Goal: Information Seeking & Learning: Learn about a topic

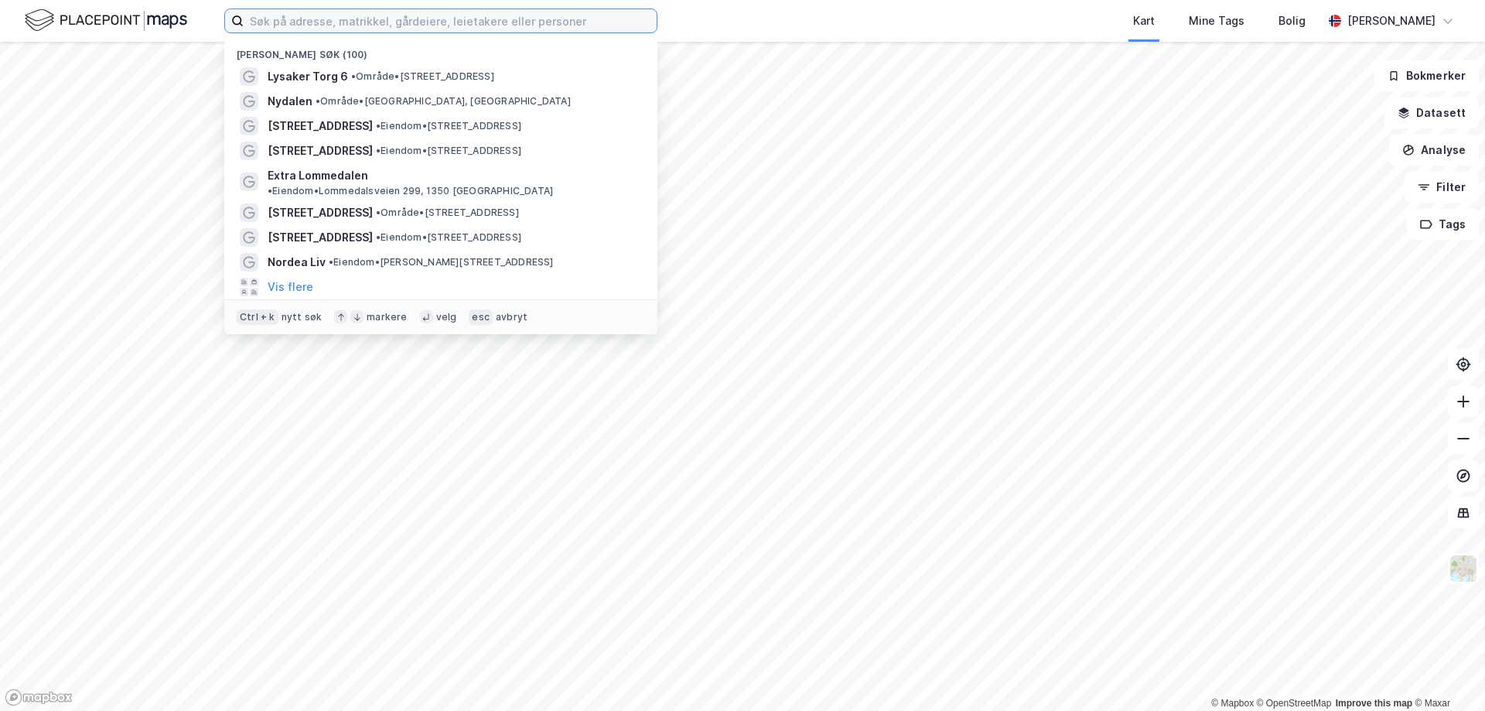
click at [324, 18] on input at bounding box center [450, 20] width 413 height 23
paste input "HelgøMeny Stokka"
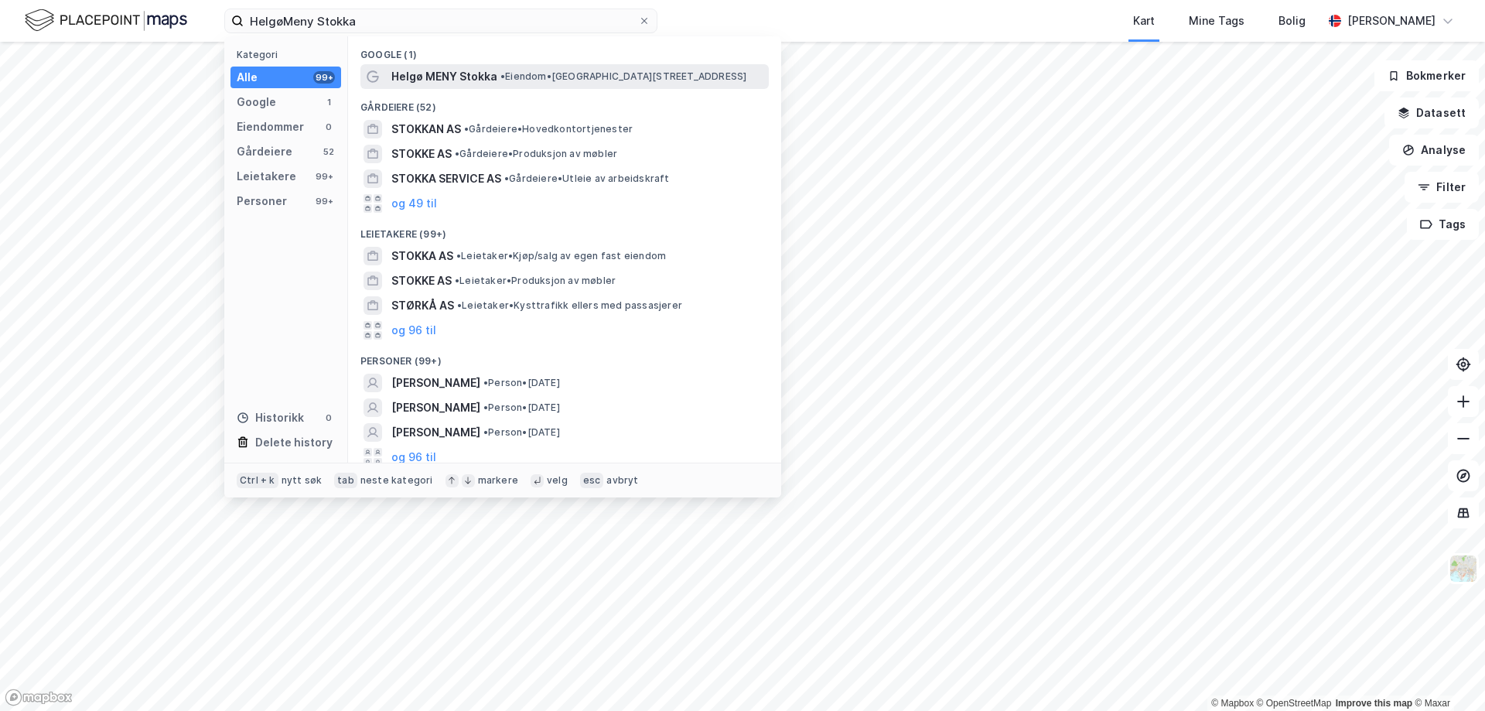
click at [445, 77] on span "Helgø MENY Stokka" at bounding box center [444, 76] width 106 height 19
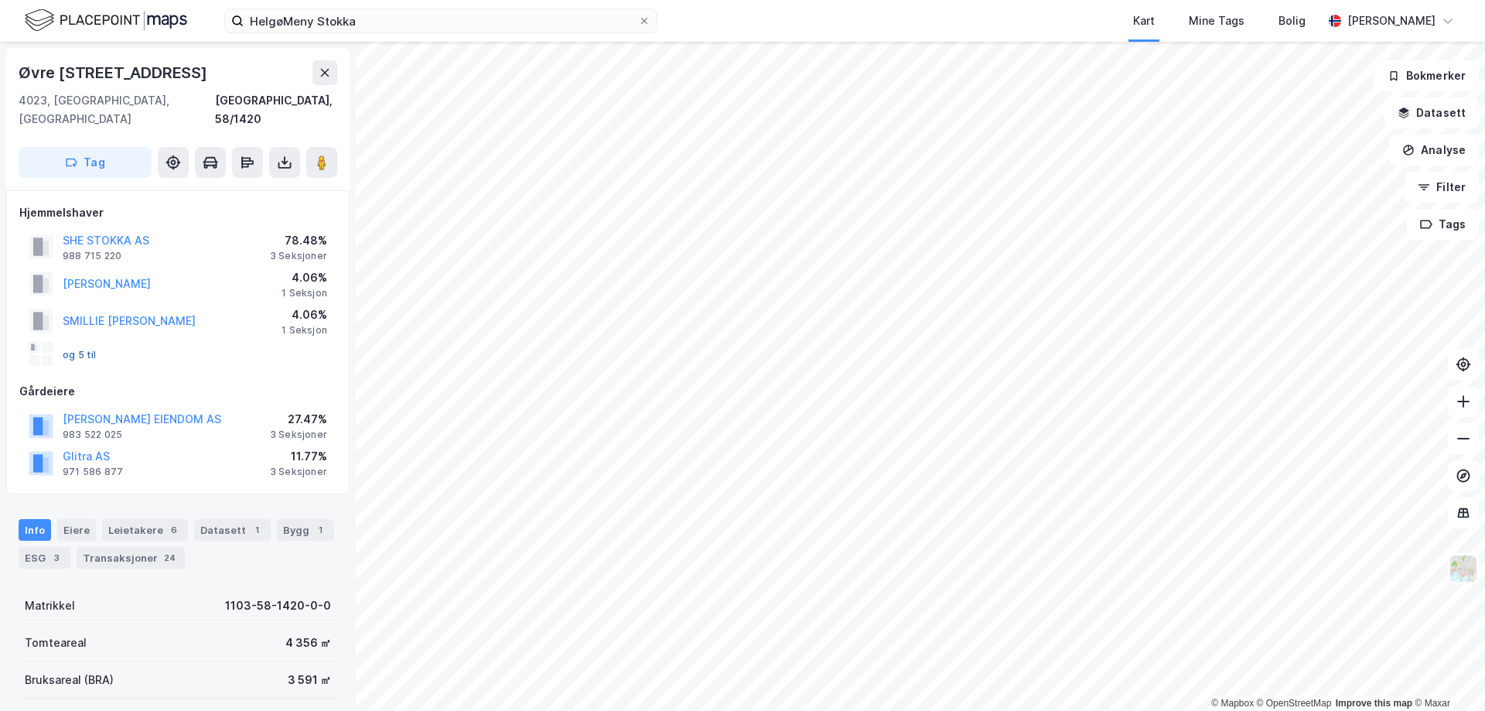
click at [0, 0] on button "og 5 til" at bounding box center [0, 0] width 0 height 0
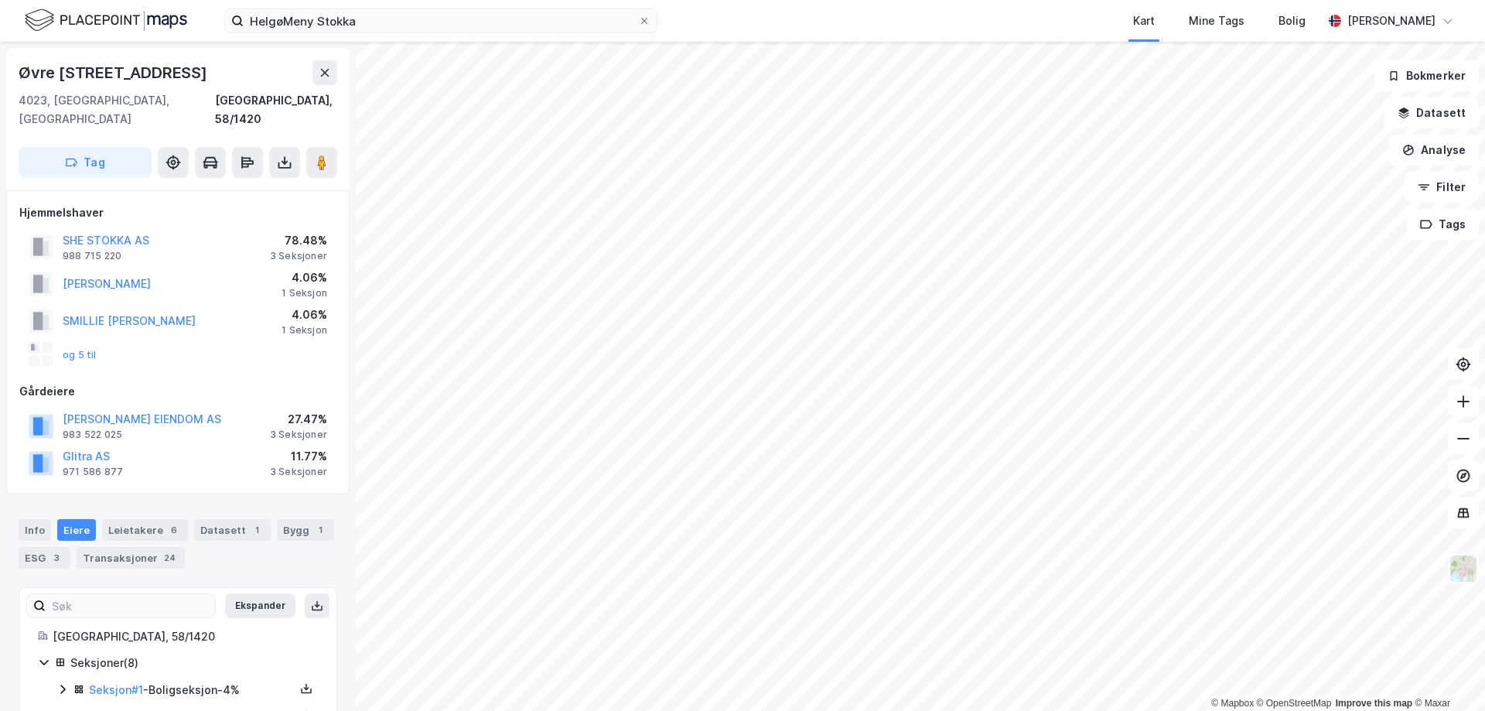
scroll to position [198, 0]
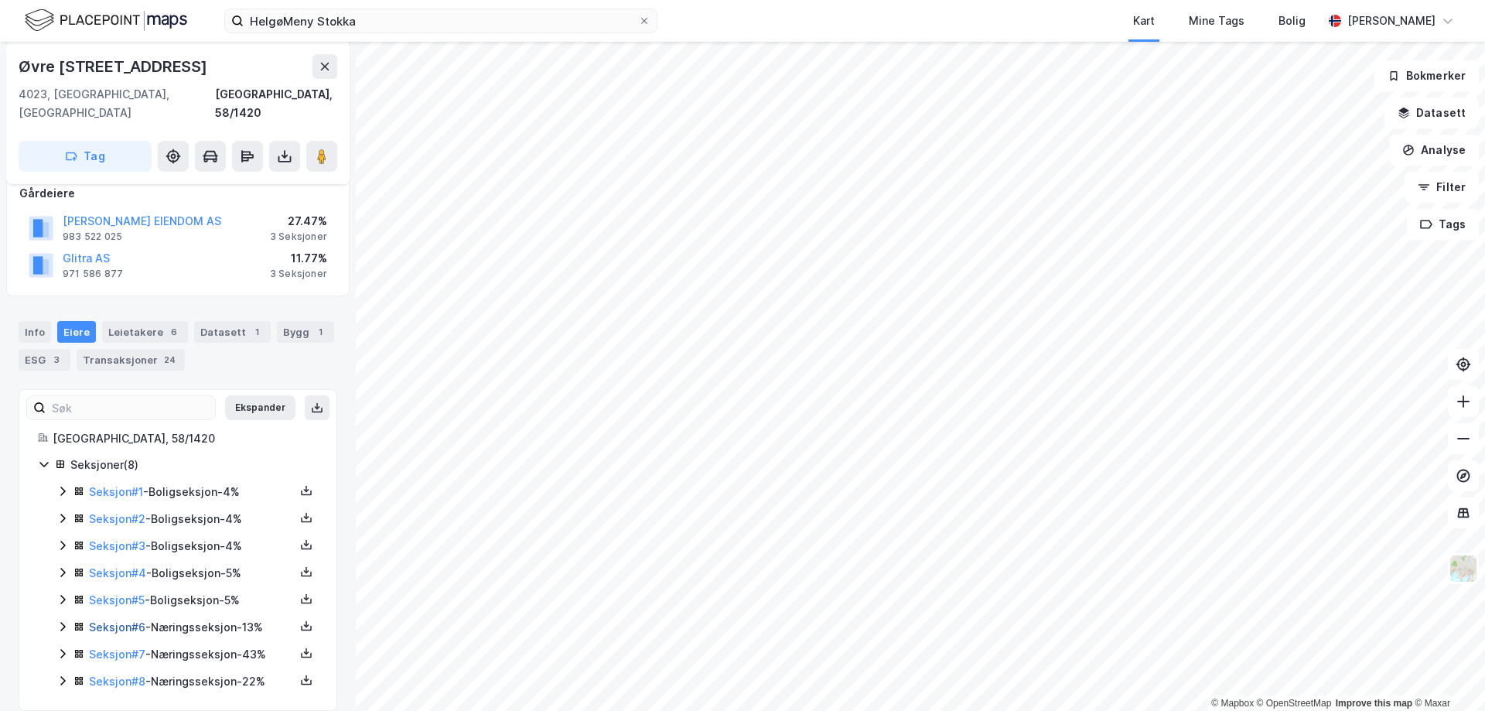
click at [114, 620] on link "Seksjon # 6" at bounding box center [117, 626] width 56 height 13
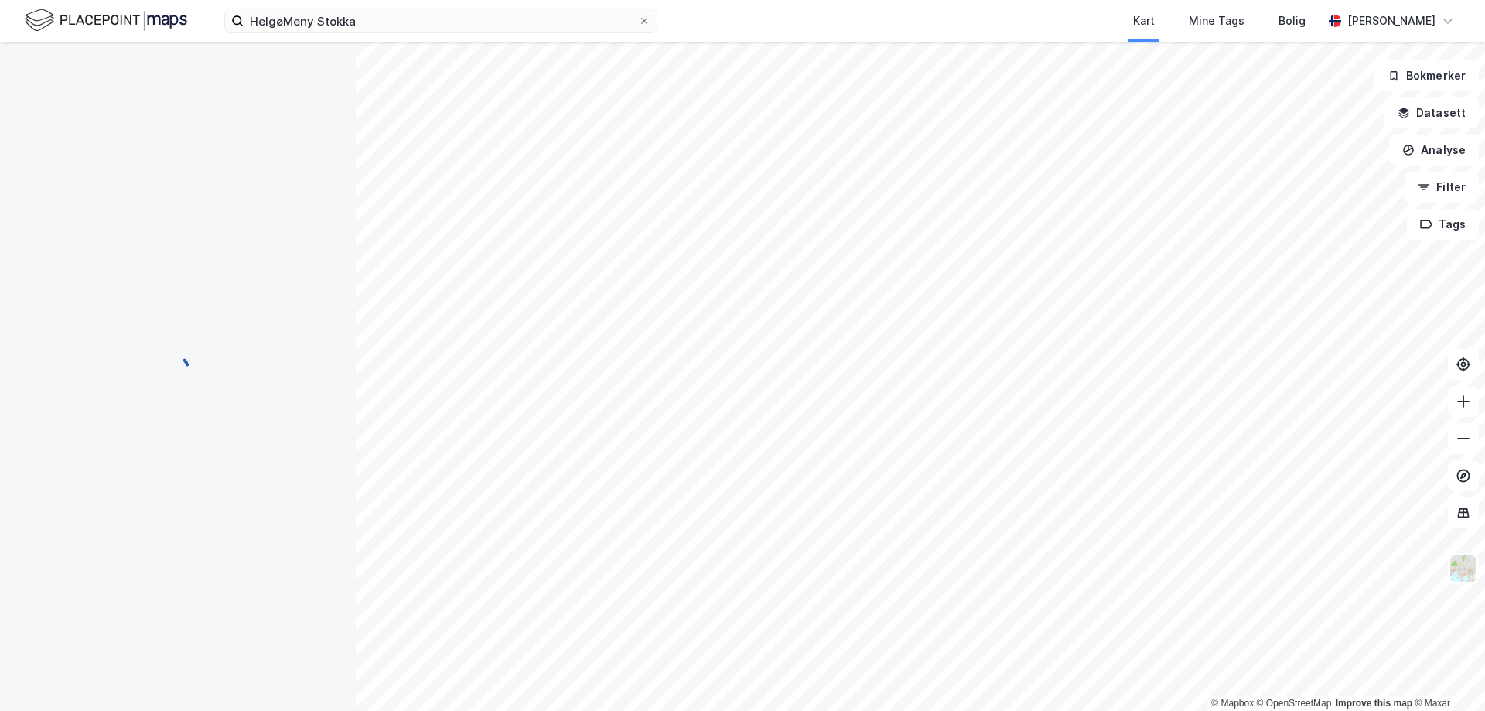
scroll to position [198, 0]
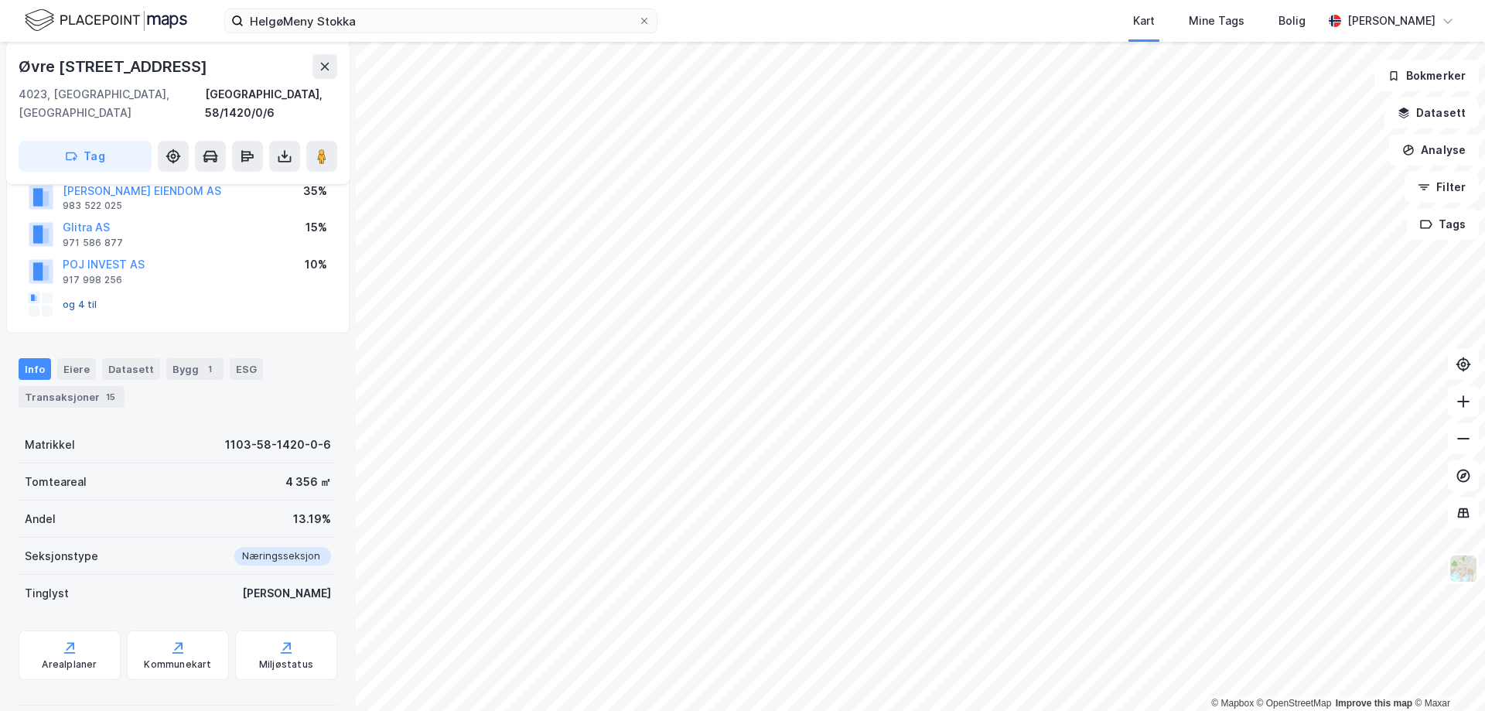
click at [0, 0] on button "og 4 til" at bounding box center [0, 0] width 0 height 0
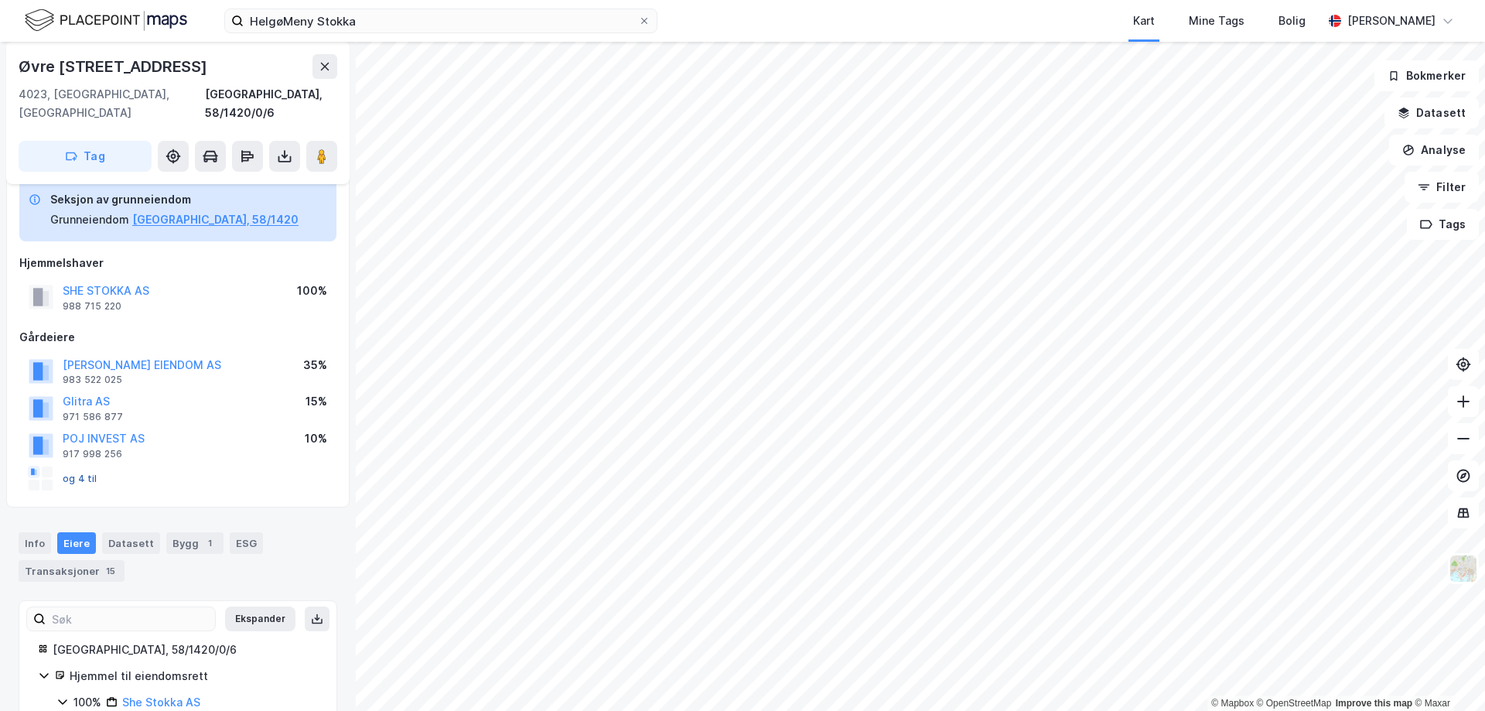
scroll to position [140, 0]
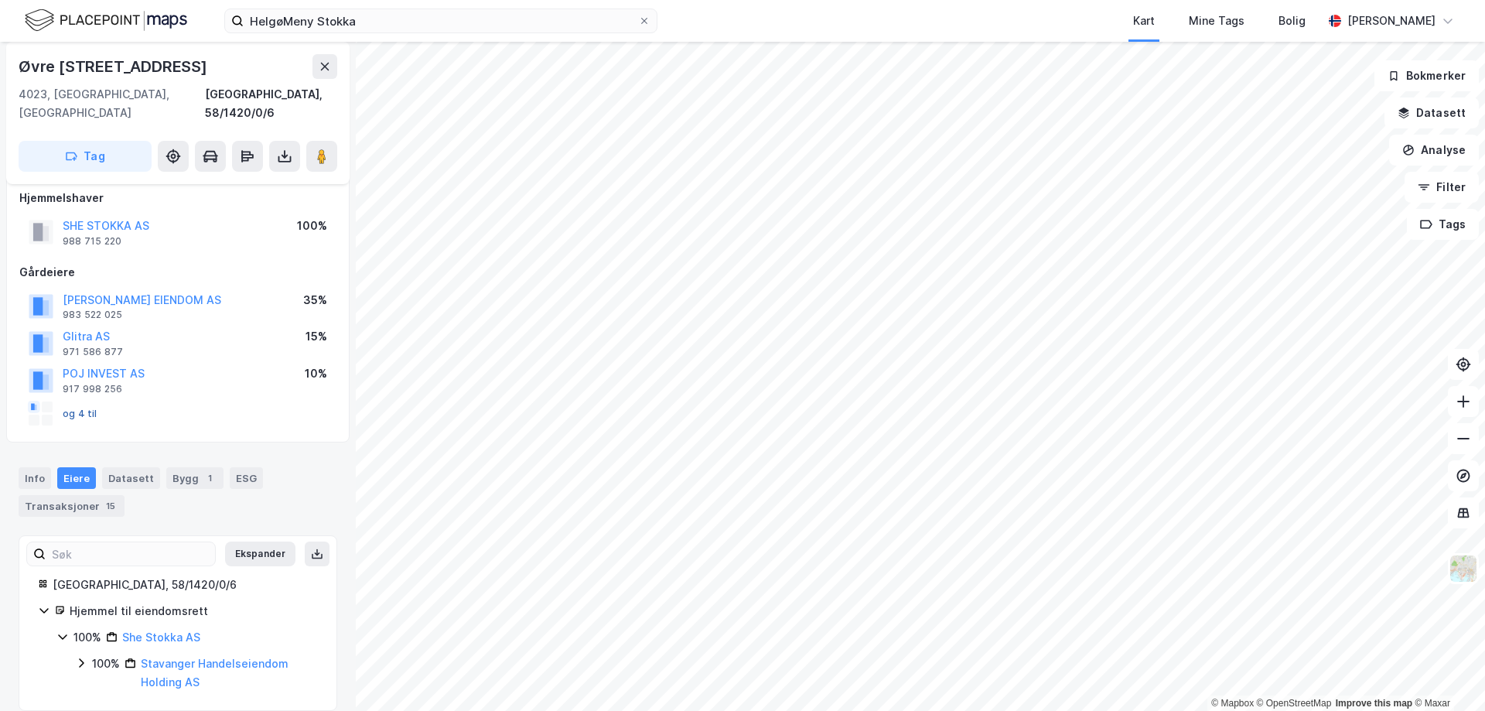
click at [0, 0] on button "og 4 til" at bounding box center [0, 0] width 0 height 0
click at [0, 0] on button "Glitra AS" at bounding box center [0, 0] width 0 height 0
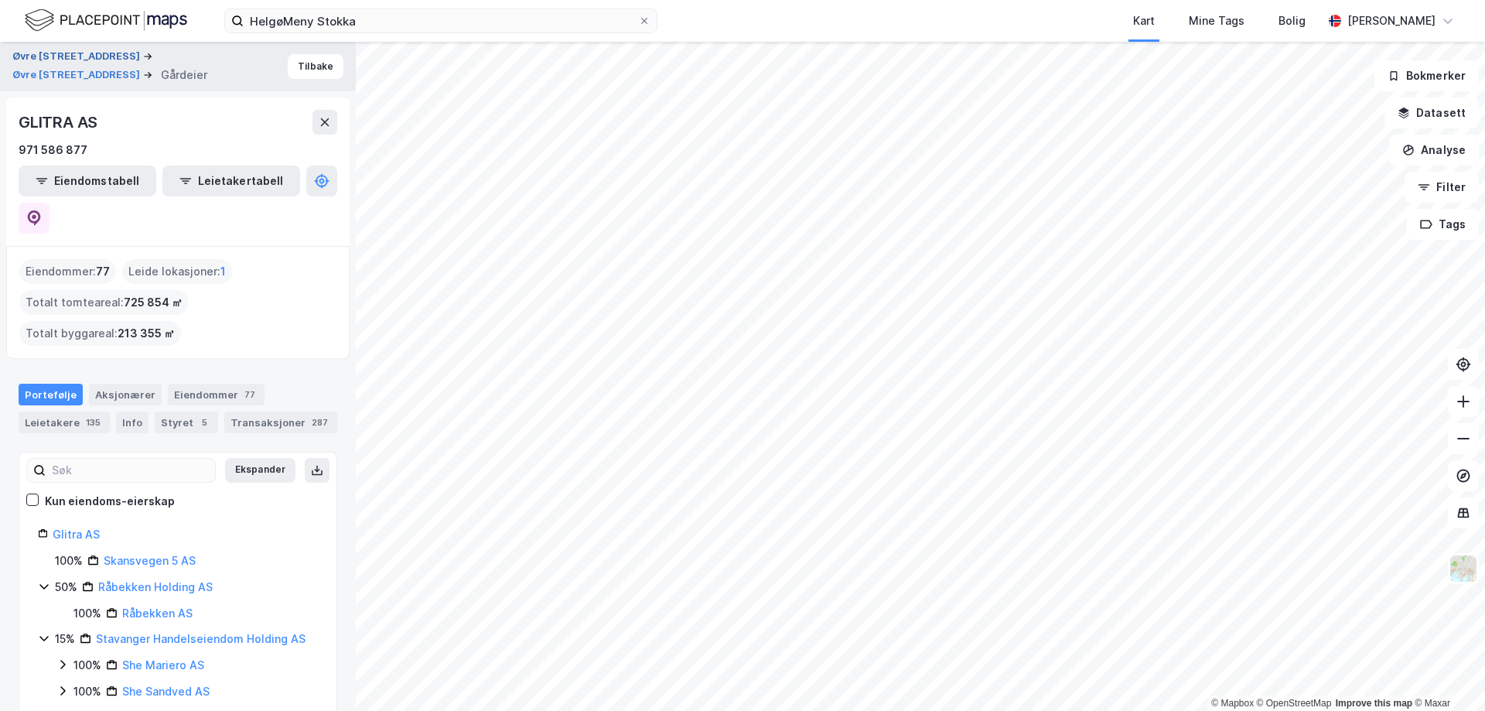
click at [65, 53] on button "Øvre [STREET_ADDRESS]" at bounding box center [77, 56] width 131 height 15
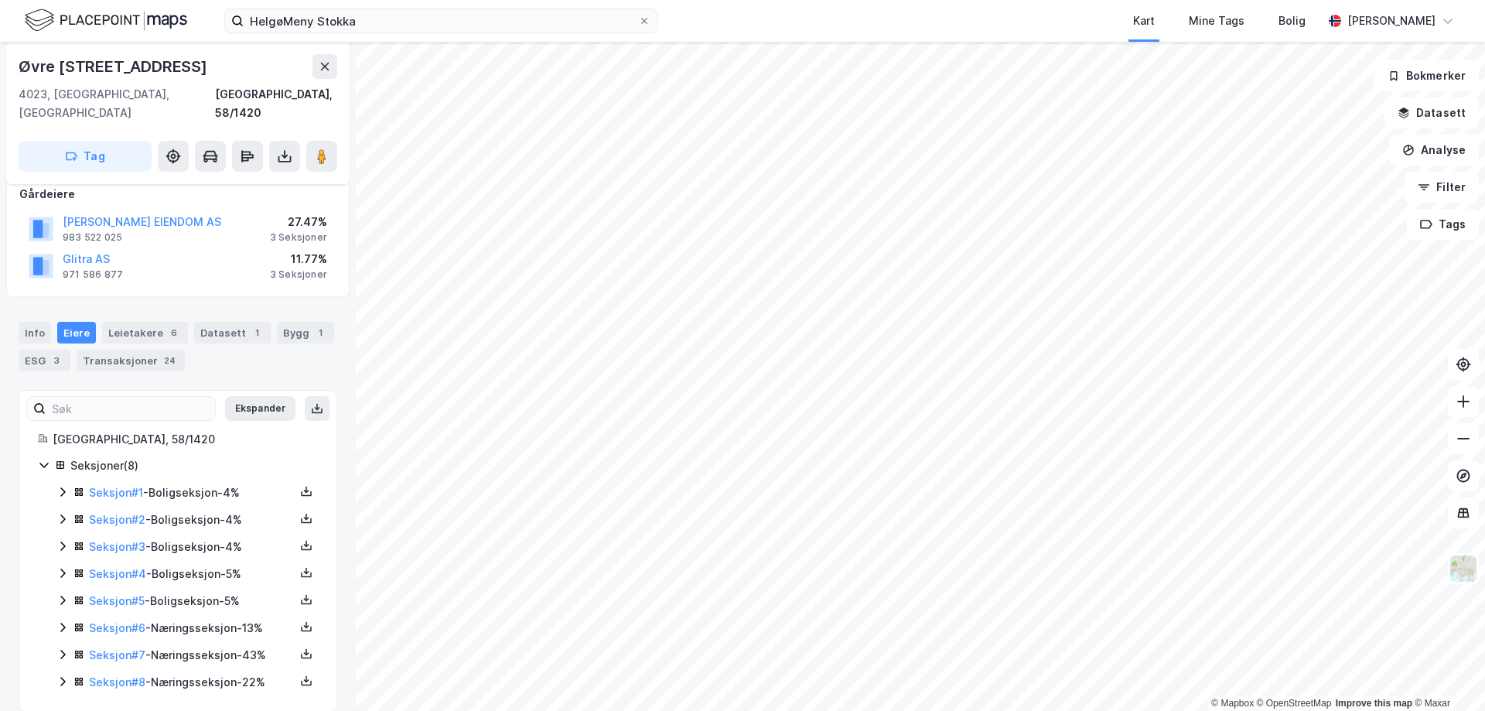
scroll to position [198, 0]
click at [290, 230] on div "3 Seksjoner" at bounding box center [298, 236] width 57 height 12
click at [128, 620] on link "Seksjon # 6" at bounding box center [117, 626] width 56 height 13
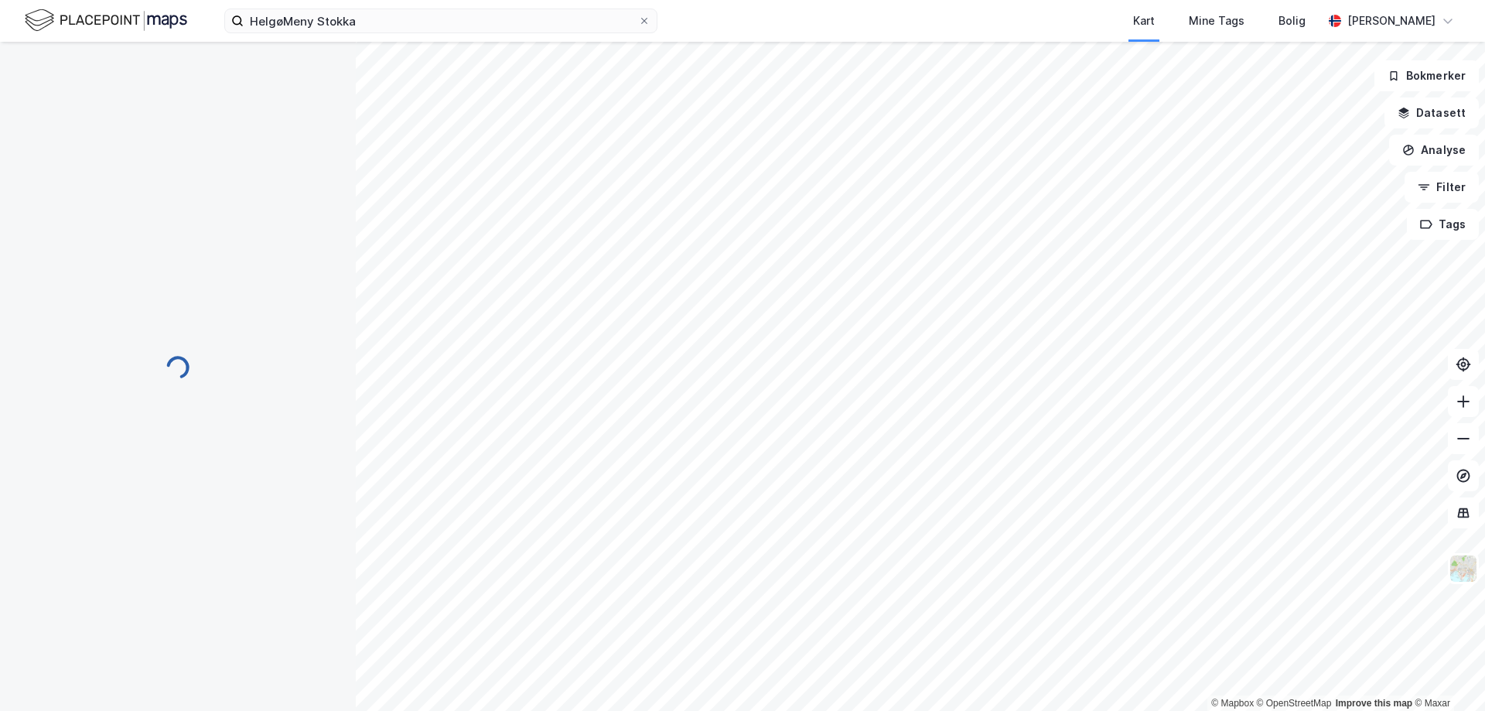
scroll to position [198, 0]
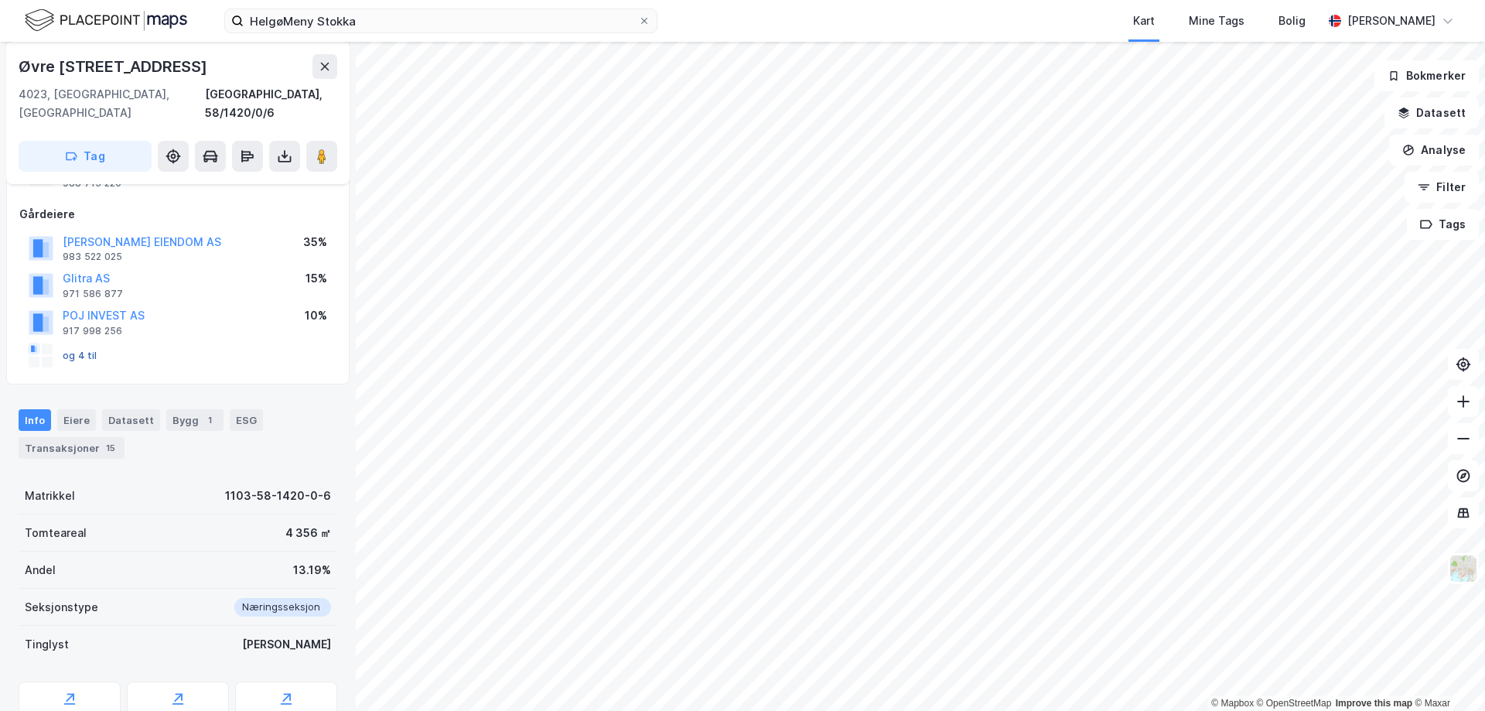
click at [0, 0] on button "og 4 til" at bounding box center [0, 0] width 0 height 0
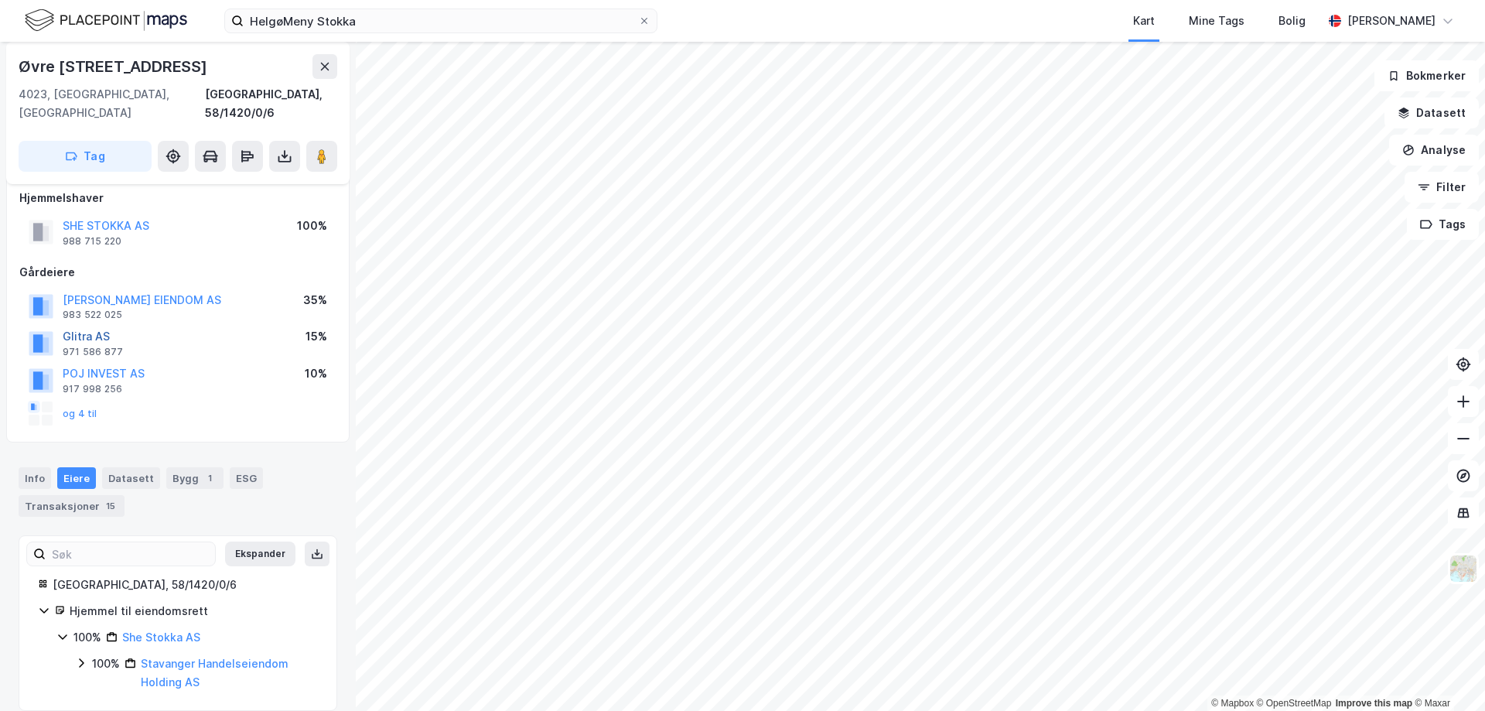
click at [0, 0] on button "Glitra AS" at bounding box center [0, 0] width 0 height 0
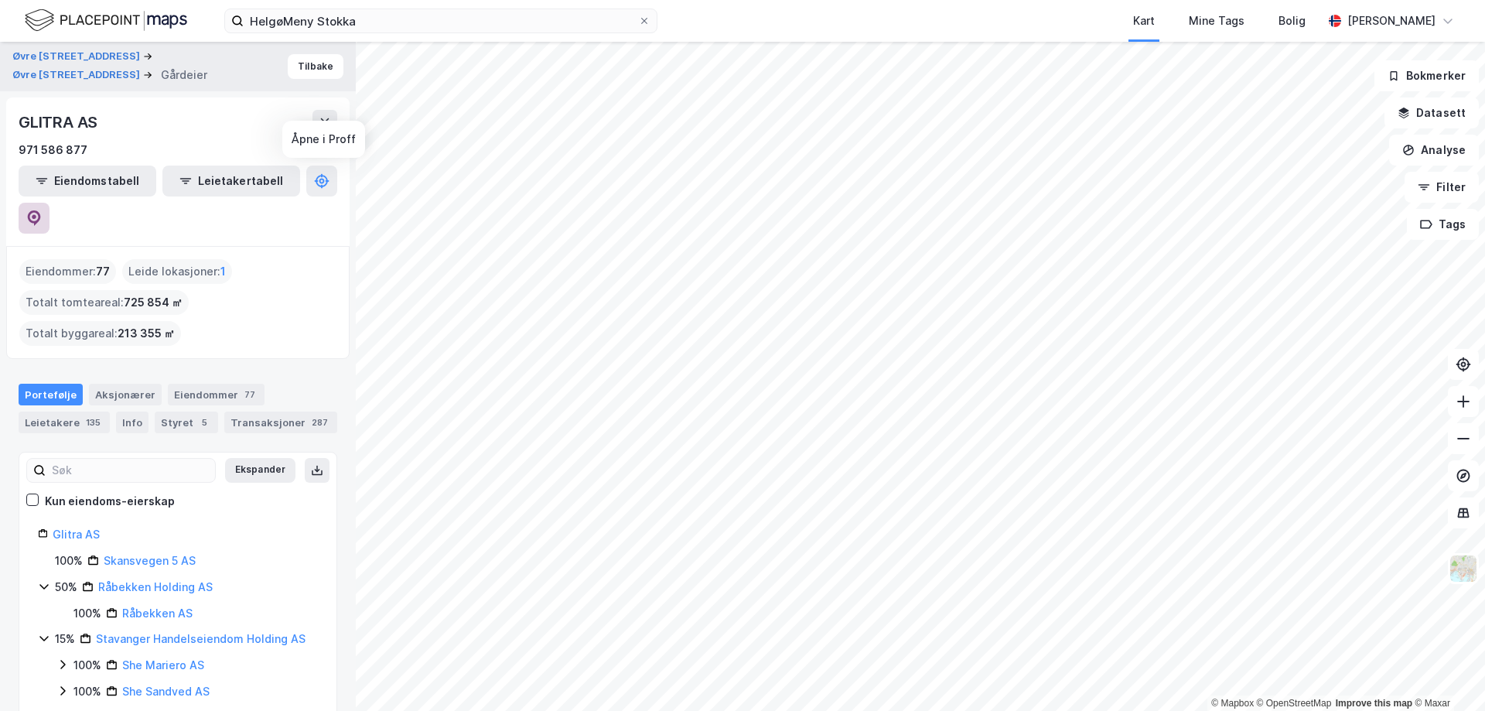
click at [42, 210] on icon at bounding box center [33, 217] width 15 height 15
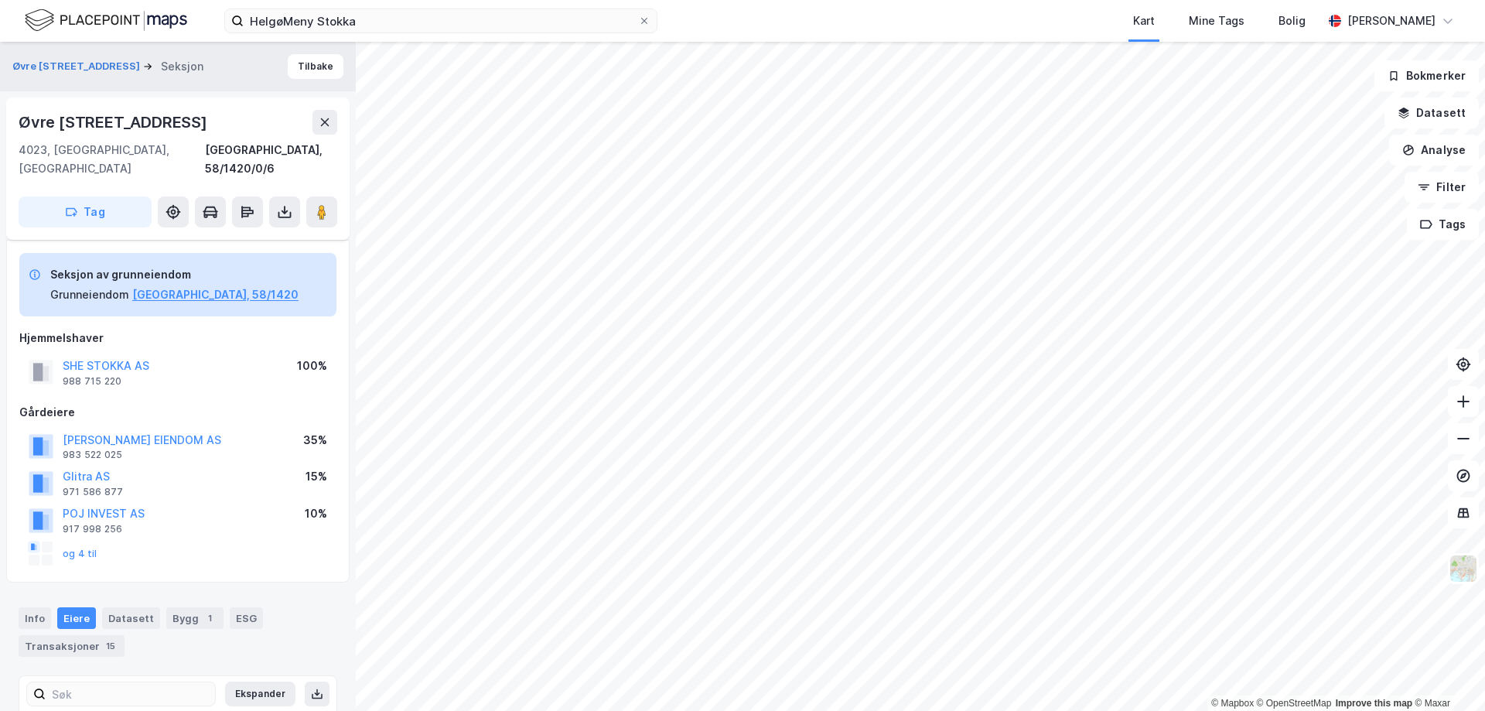
scroll to position [140, 0]
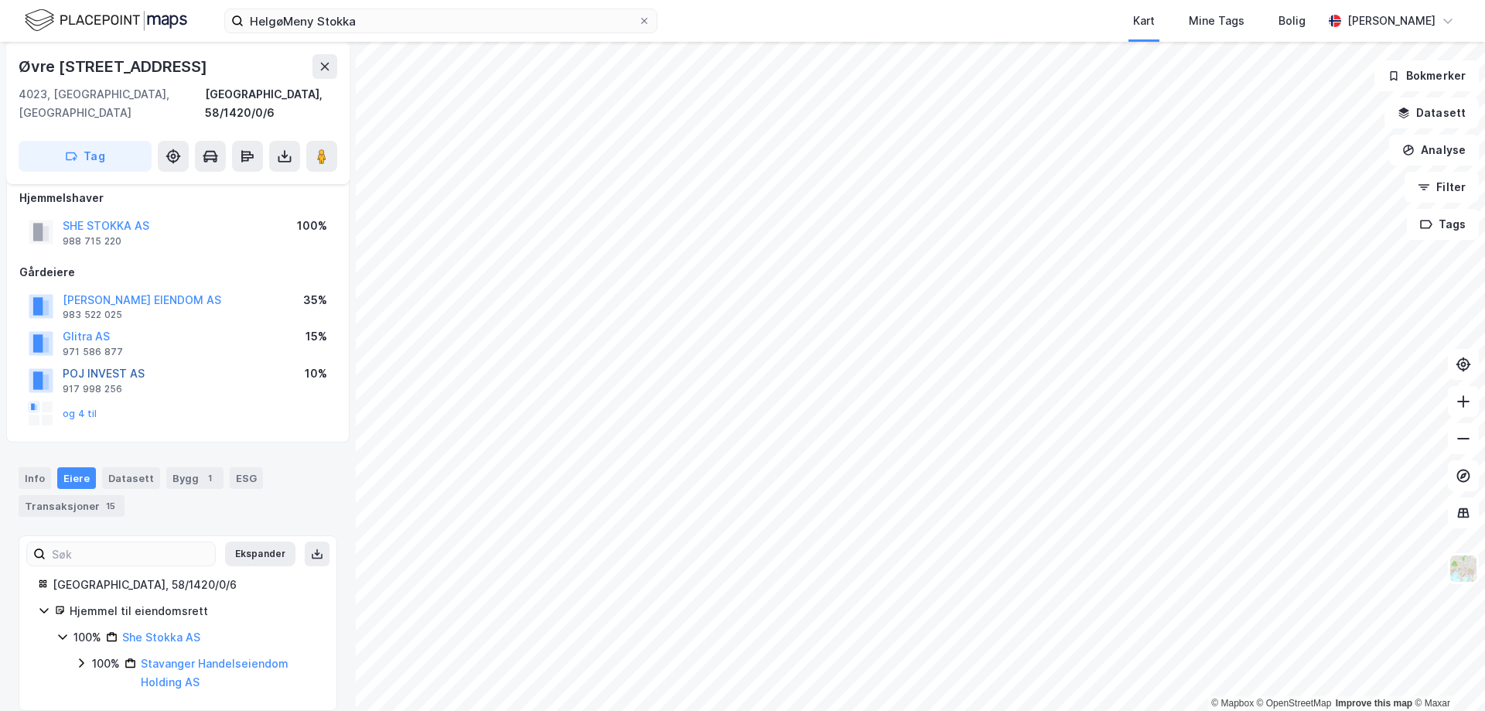
click at [0, 0] on button "POJ INVEST AS" at bounding box center [0, 0] width 0 height 0
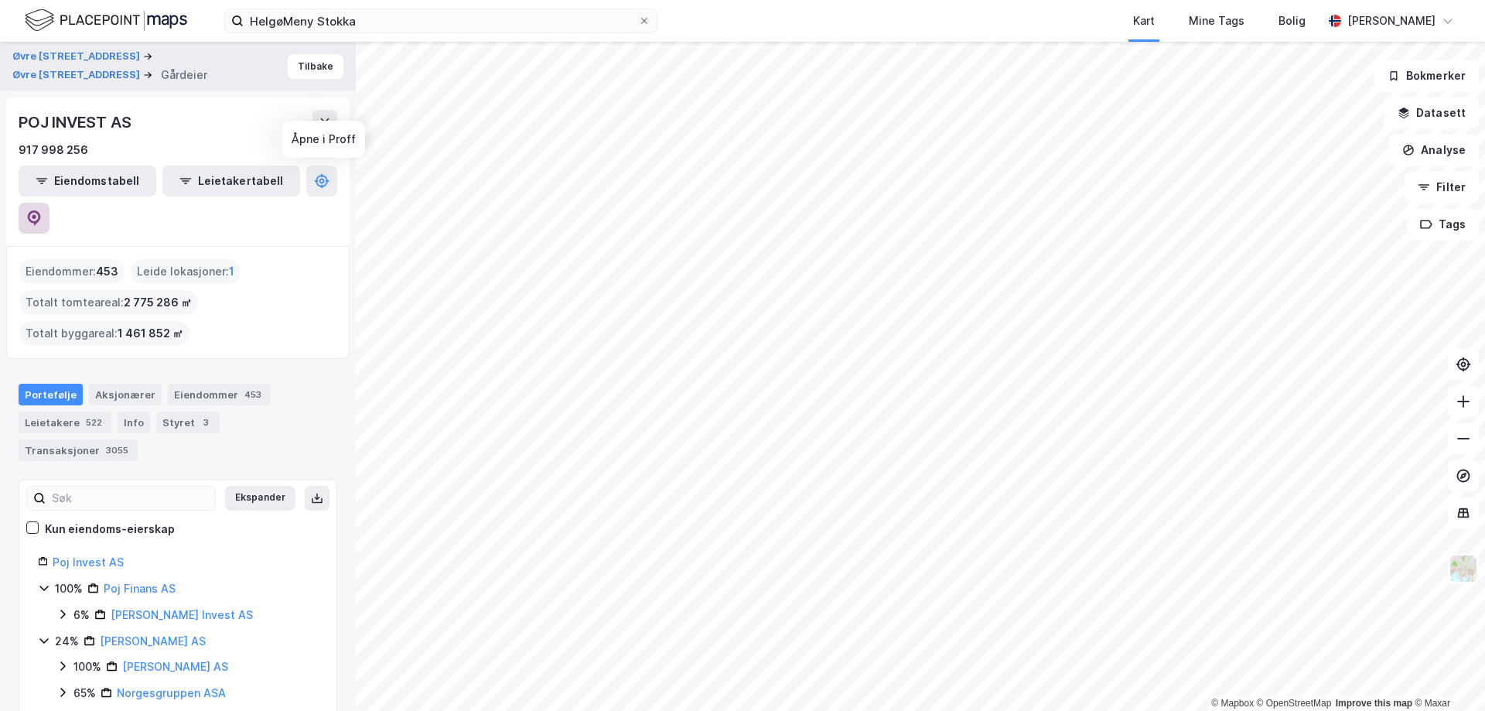
click at [41, 210] on icon at bounding box center [34, 217] width 13 height 15
click at [324, 124] on icon at bounding box center [325, 122] width 9 height 8
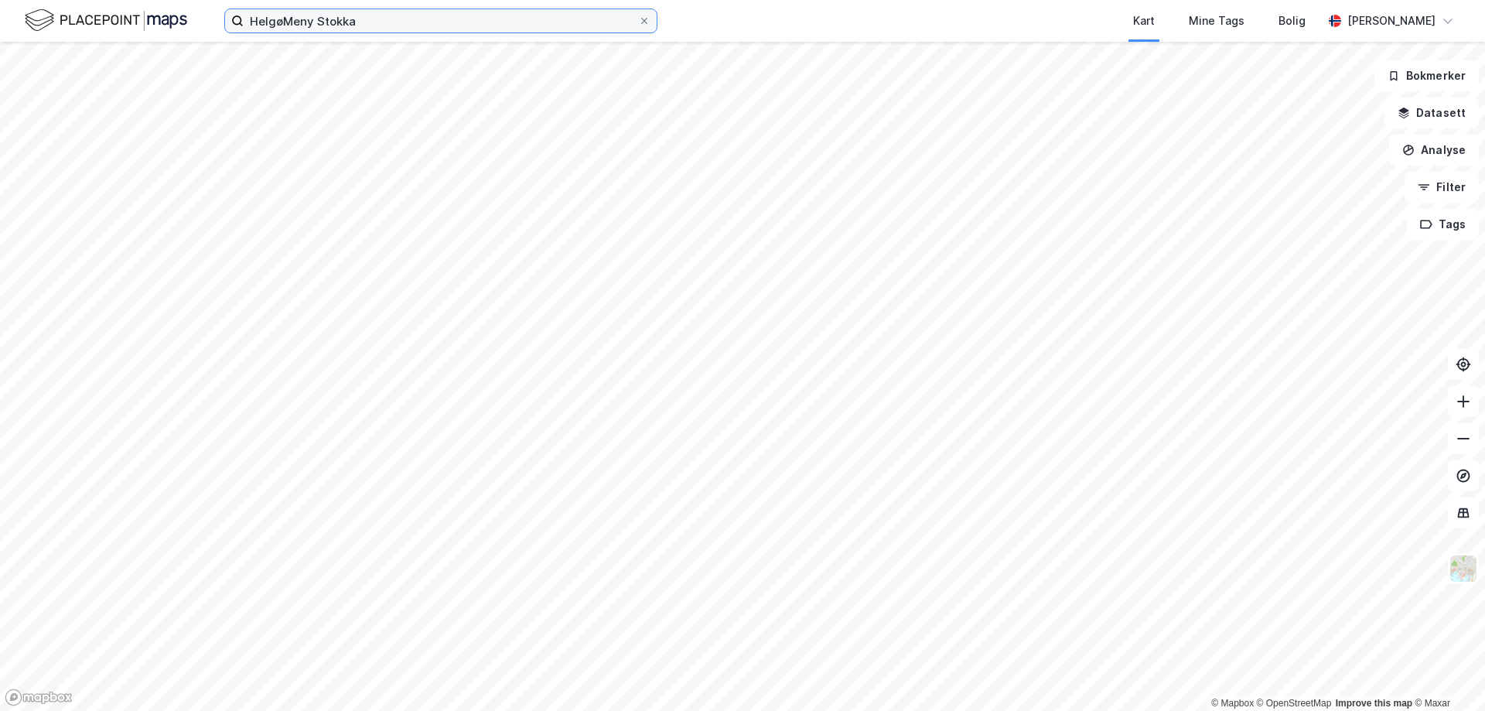
click at [292, 19] on input "HelgøMeny Stokka" at bounding box center [441, 20] width 394 height 23
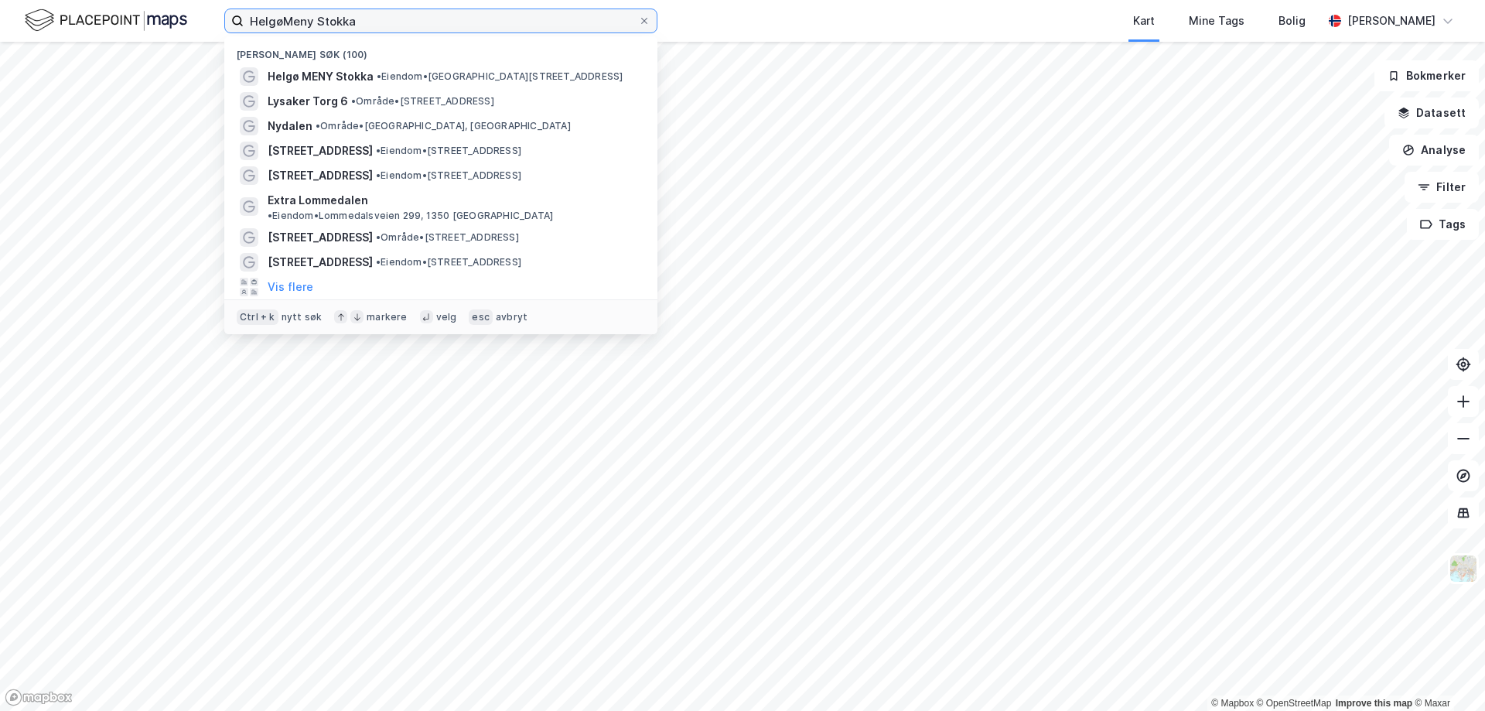
paste input "She Sandved AS"
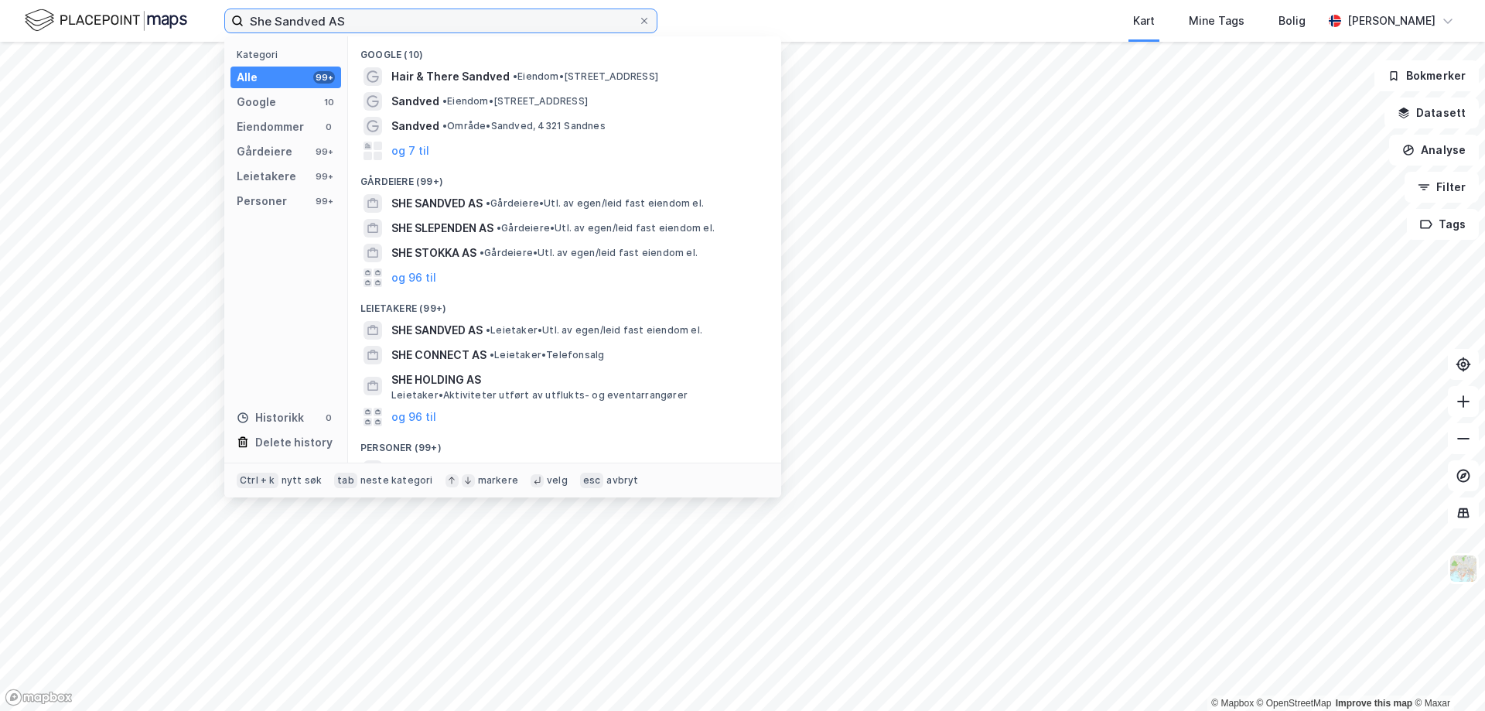
paste input "Bunnpris Tjensvoll"
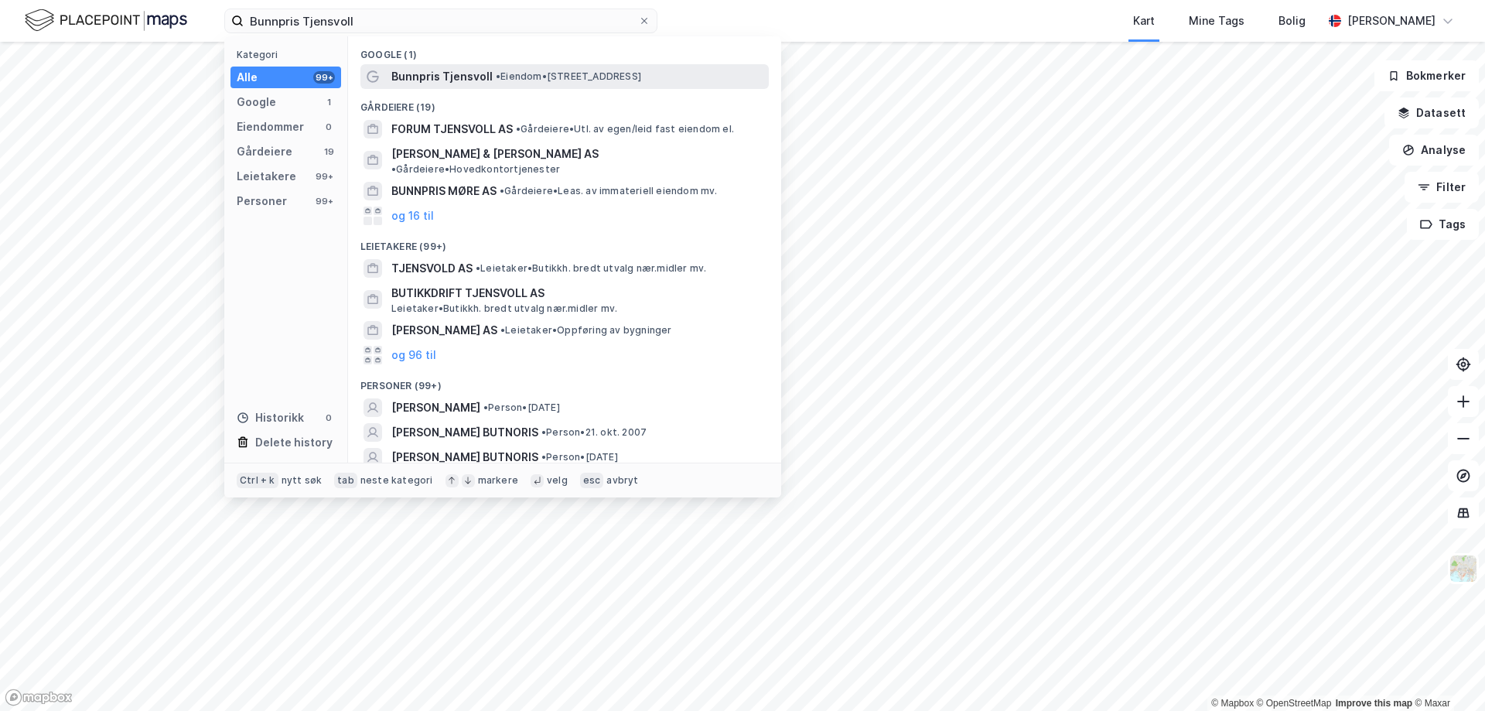
click at [416, 77] on span "Bunnpris Tjensvoll" at bounding box center [441, 76] width 101 height 19
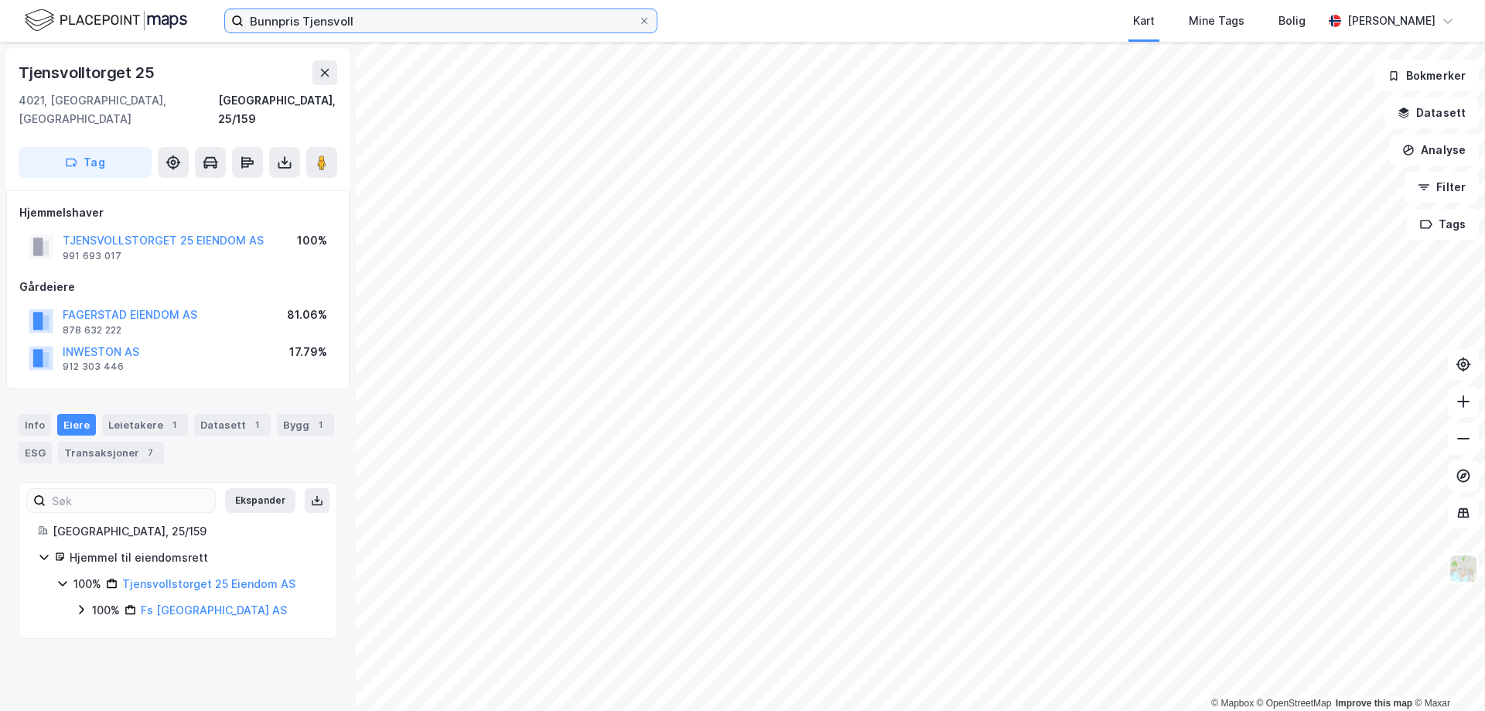
click at [350, 25] on input "Bunnpris Tjensvoll" at bounding box center [441, 20] width 394 height 23
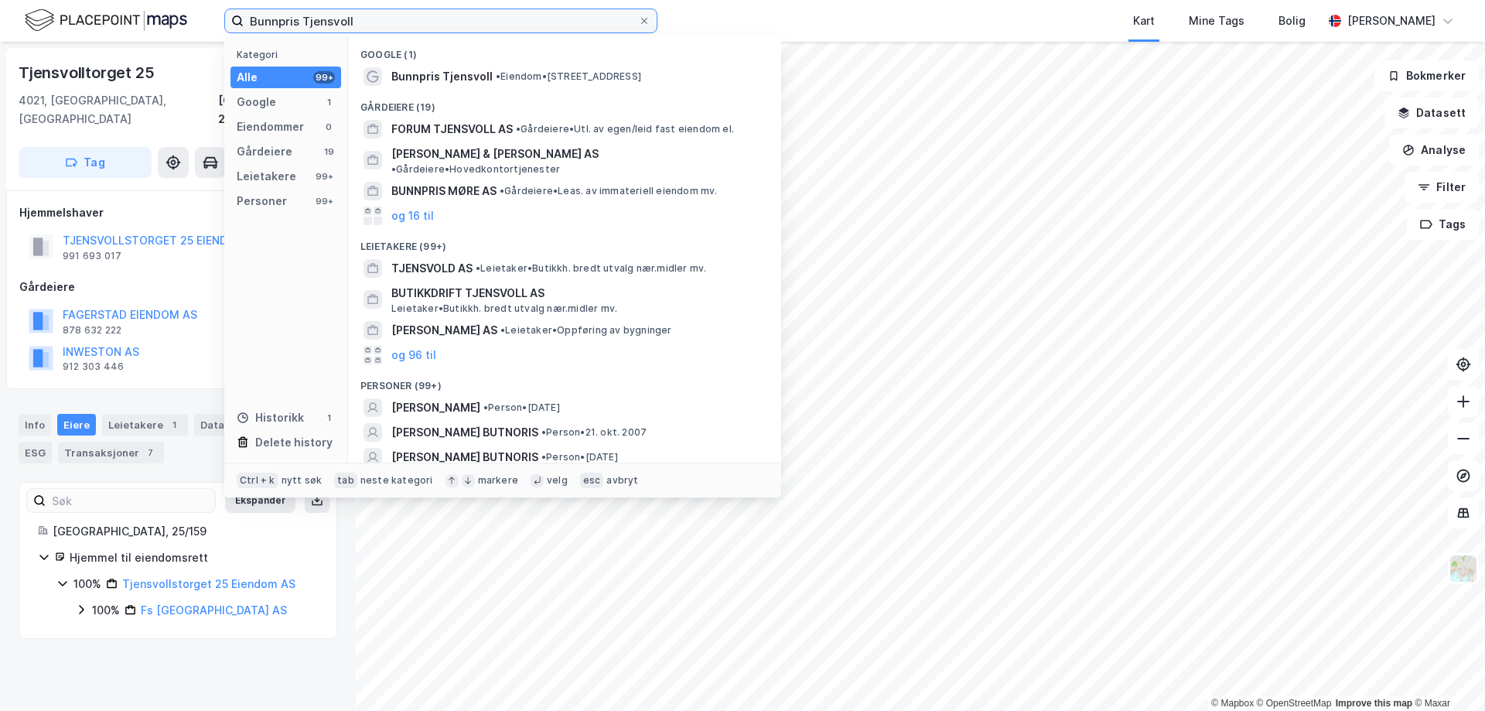
paste input "Skadberg"
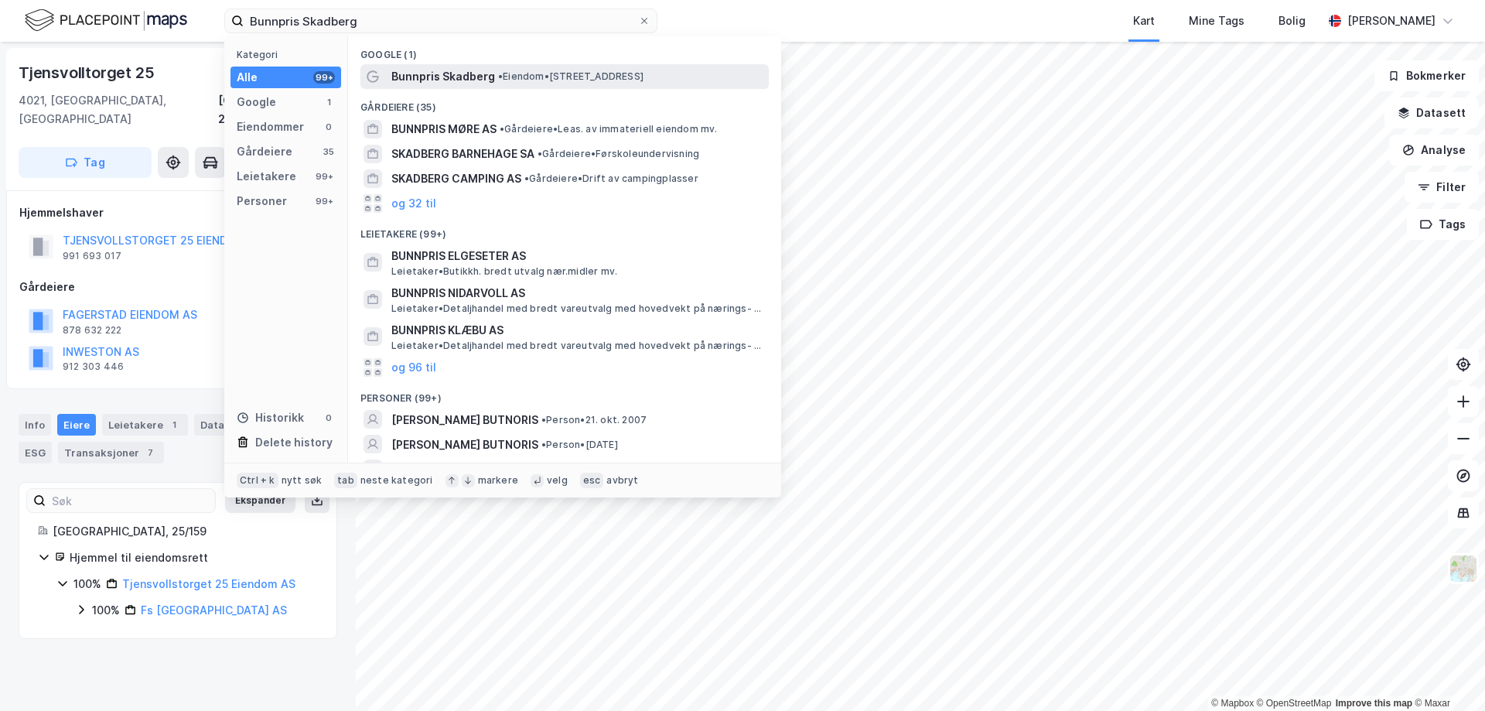
click at [423, 77] on span "Bunnpris Skadberg" at bounding box center [443, 76] width 104 height 19
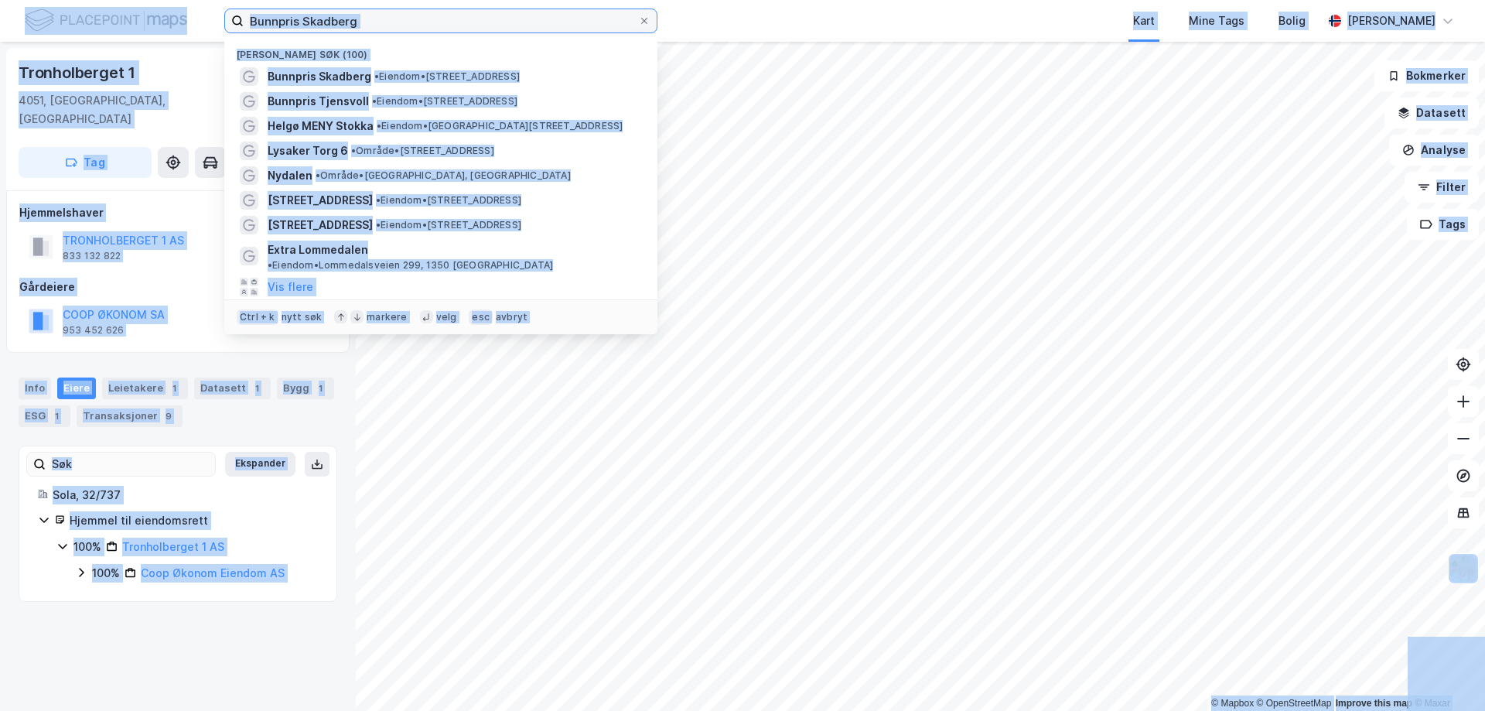
click at [342, 19] on input "Bunnpris Skadberg" at bounding box center [441, 20] width 394 height 23
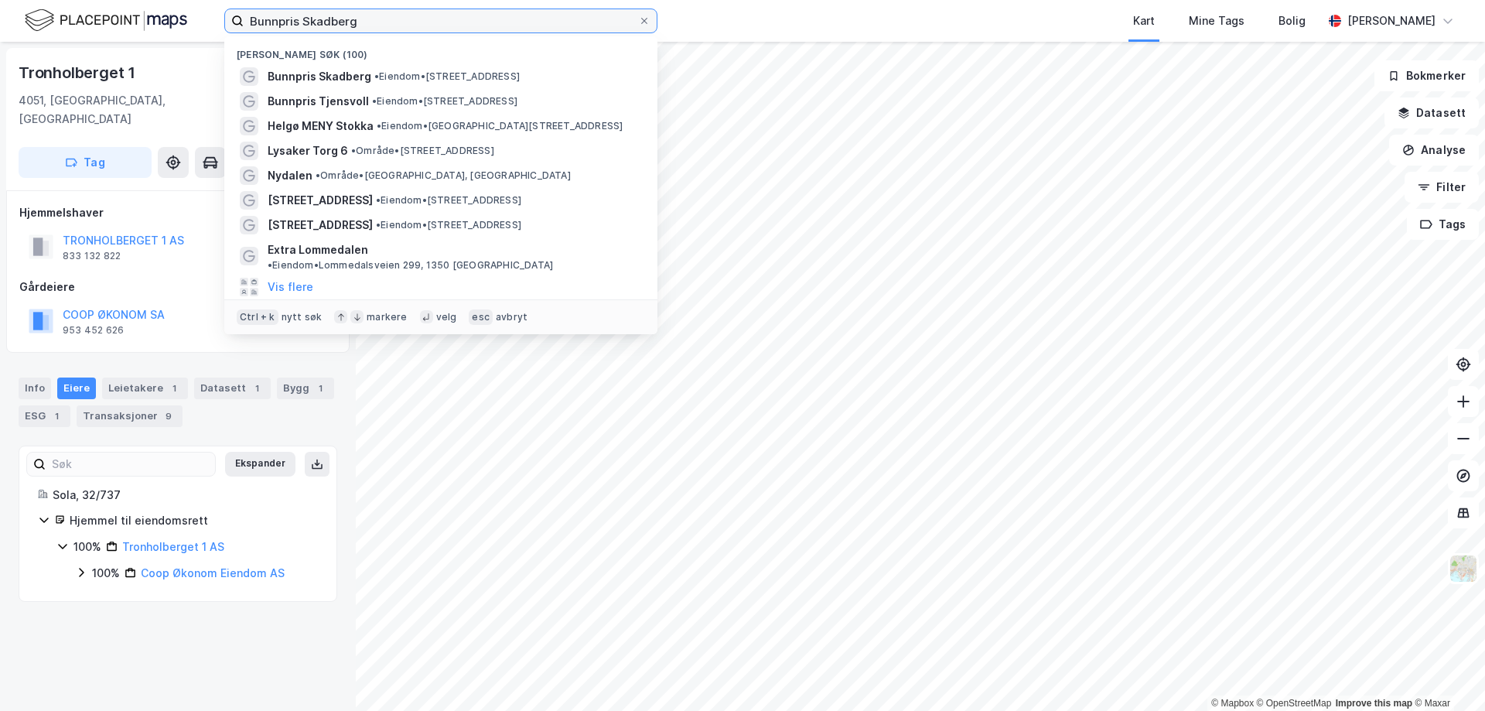
paste input "Esso Bekkefaret"
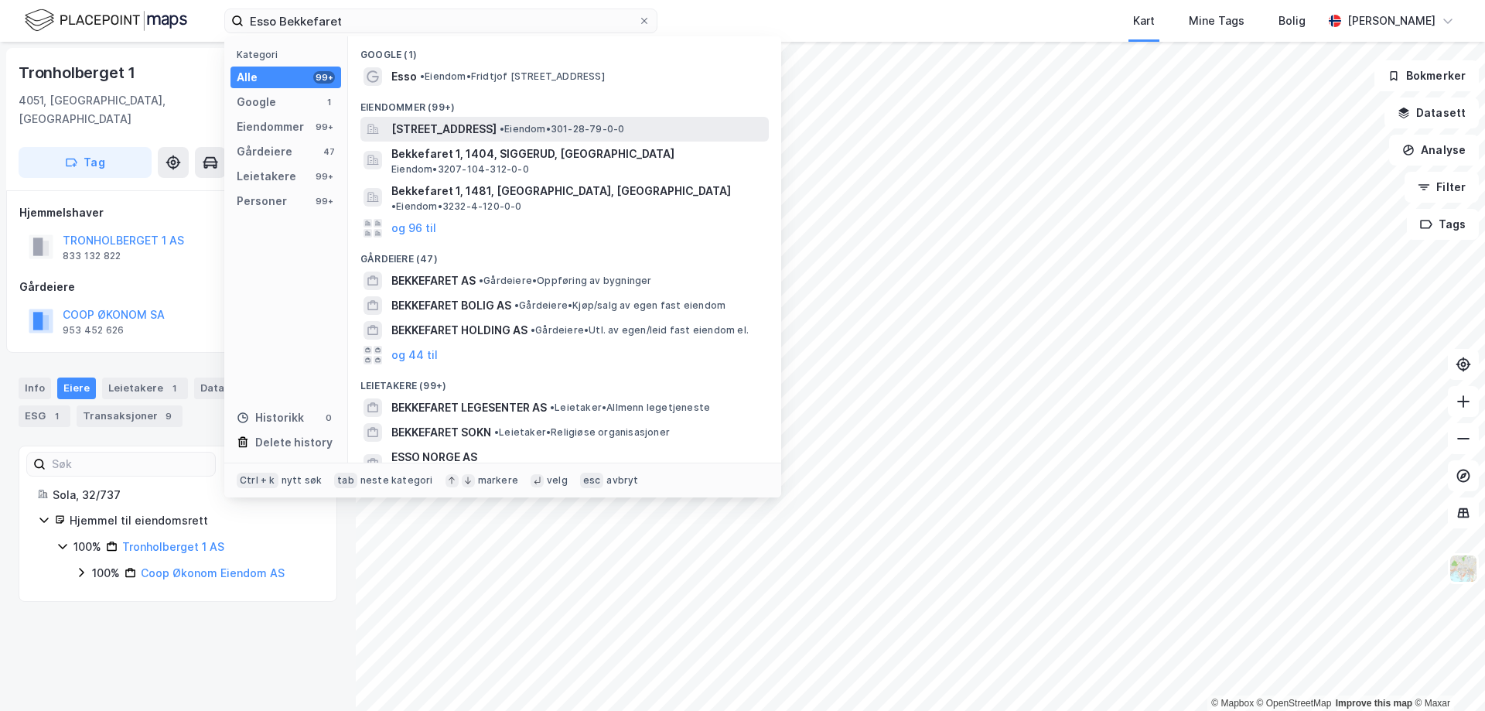
click at [445, 134] on span "[STREET_ADDRESS]" at bounding box center [443, 129] width 105 height 19
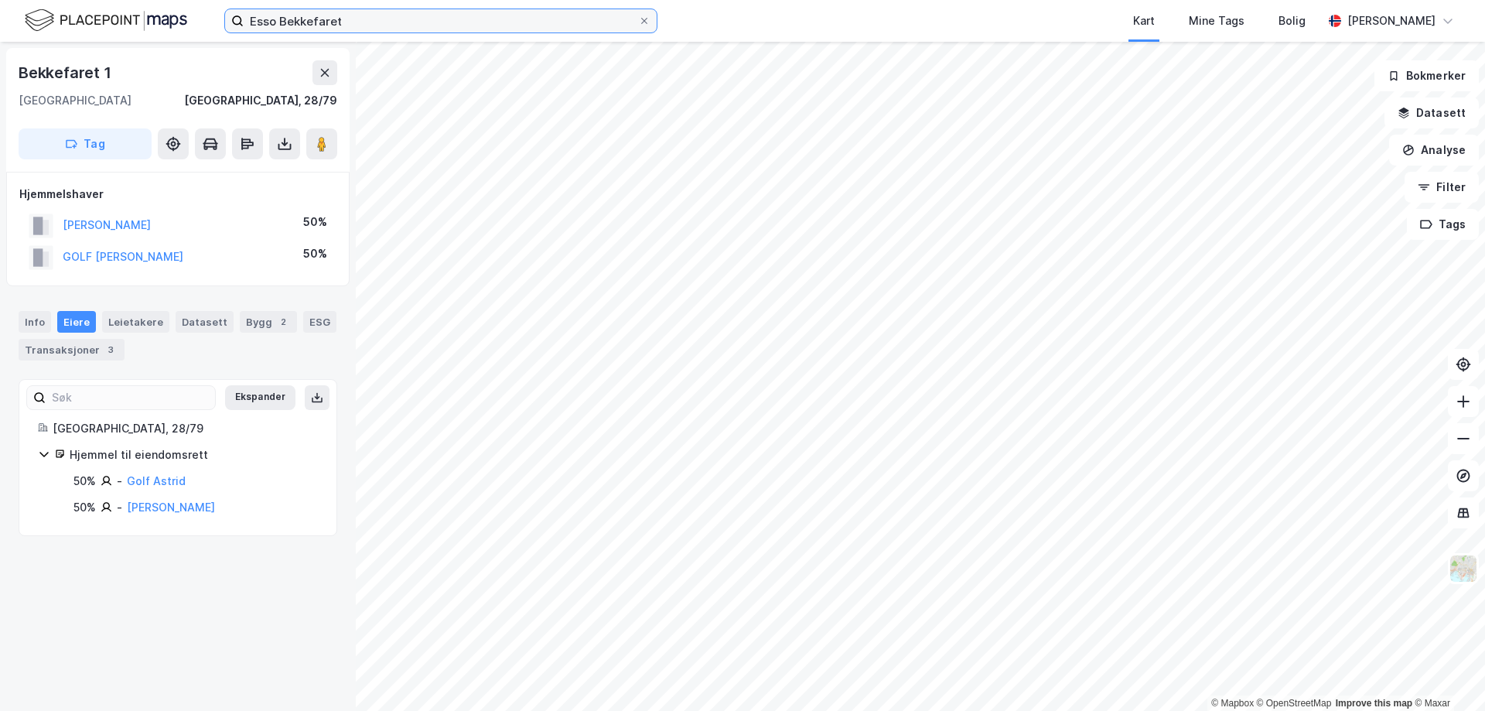
click at [350, 16] on input "Esso Bekkefaret" at bounding box center [441, 20] width 394 height 23
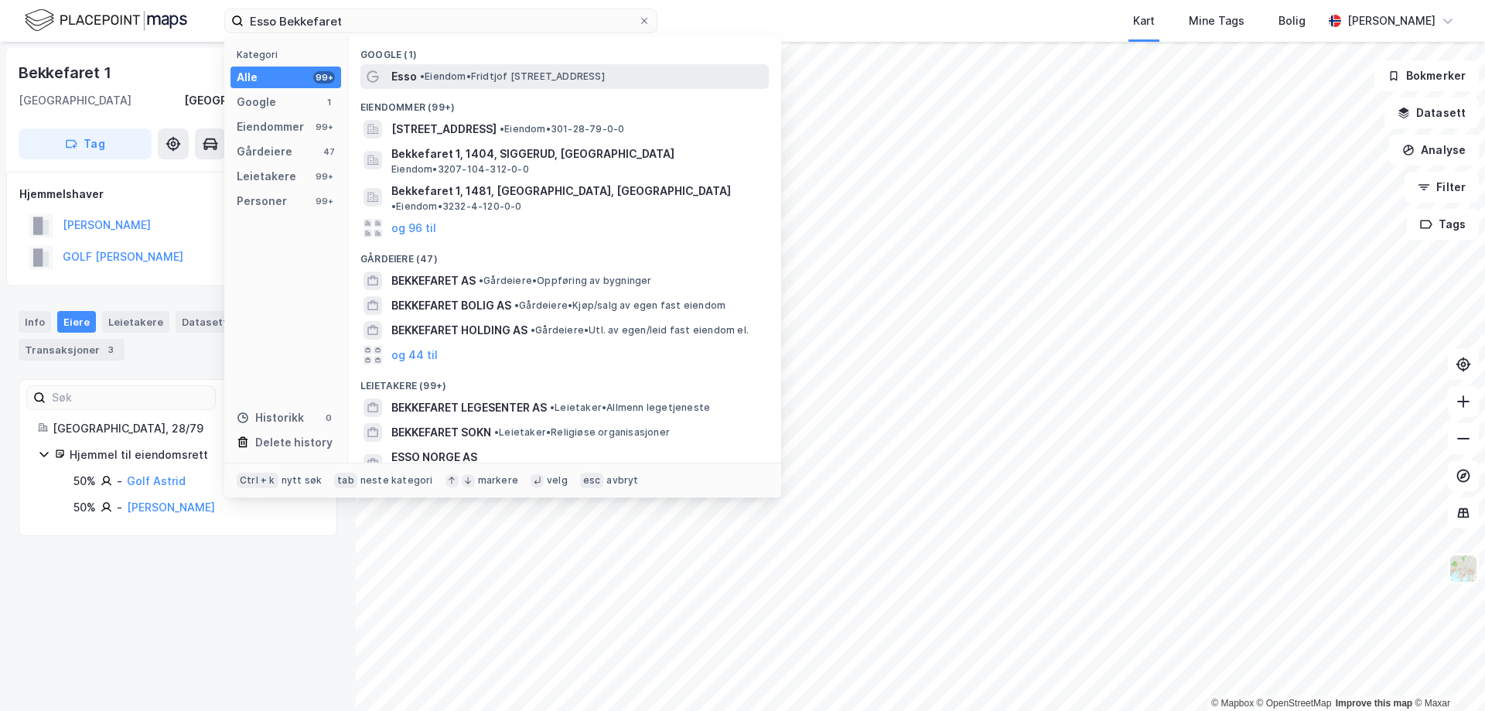
click at [409, 75] on span "Esso" at bounding box center [404, 76] width 26 height 19
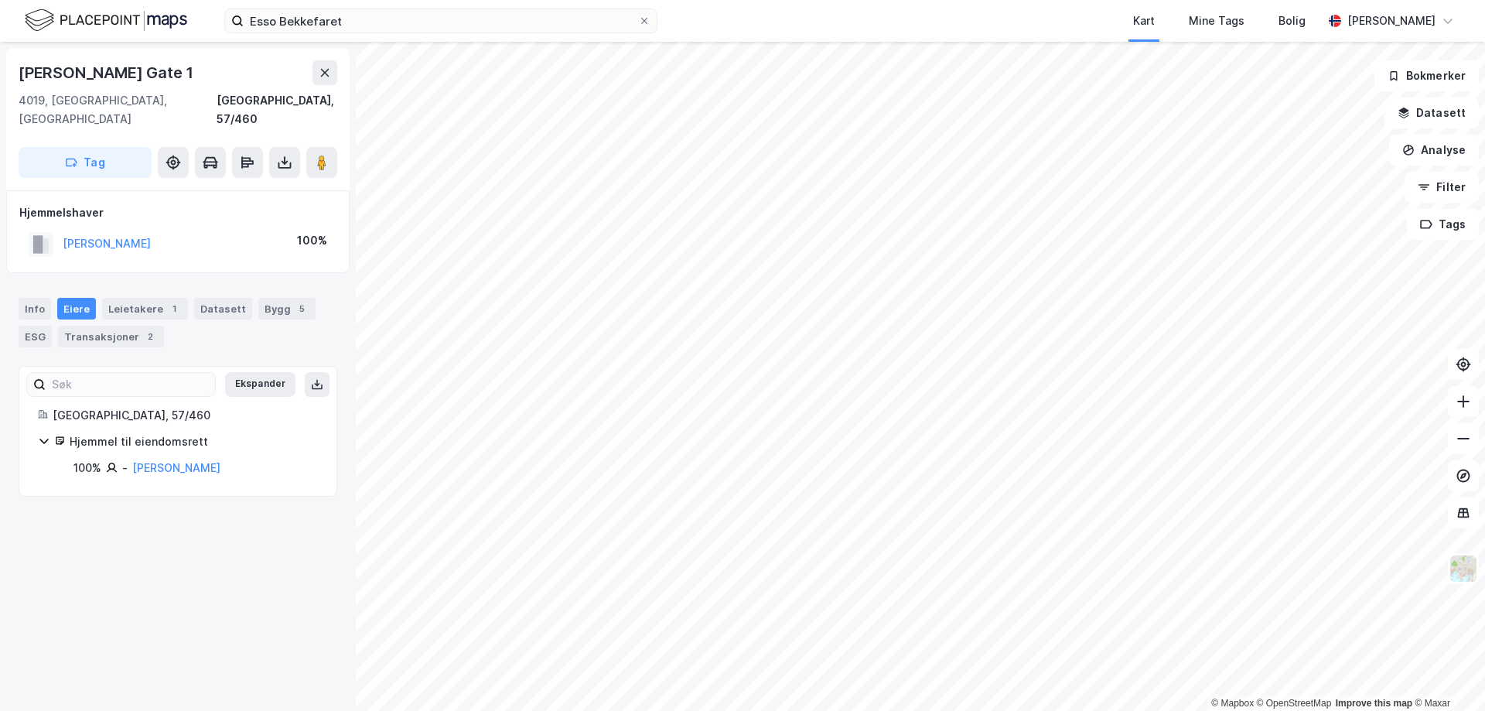
drag, startPoint x: 185, startPoint y: 234, endPoint x: 59, endPoint y: 230, distance: 126.1
click at [59, 230] on div "[PERSON_NAME] 100%" at bounding box center [177, 244] width 317 height 32
copy button "[PERSON_NAME]"
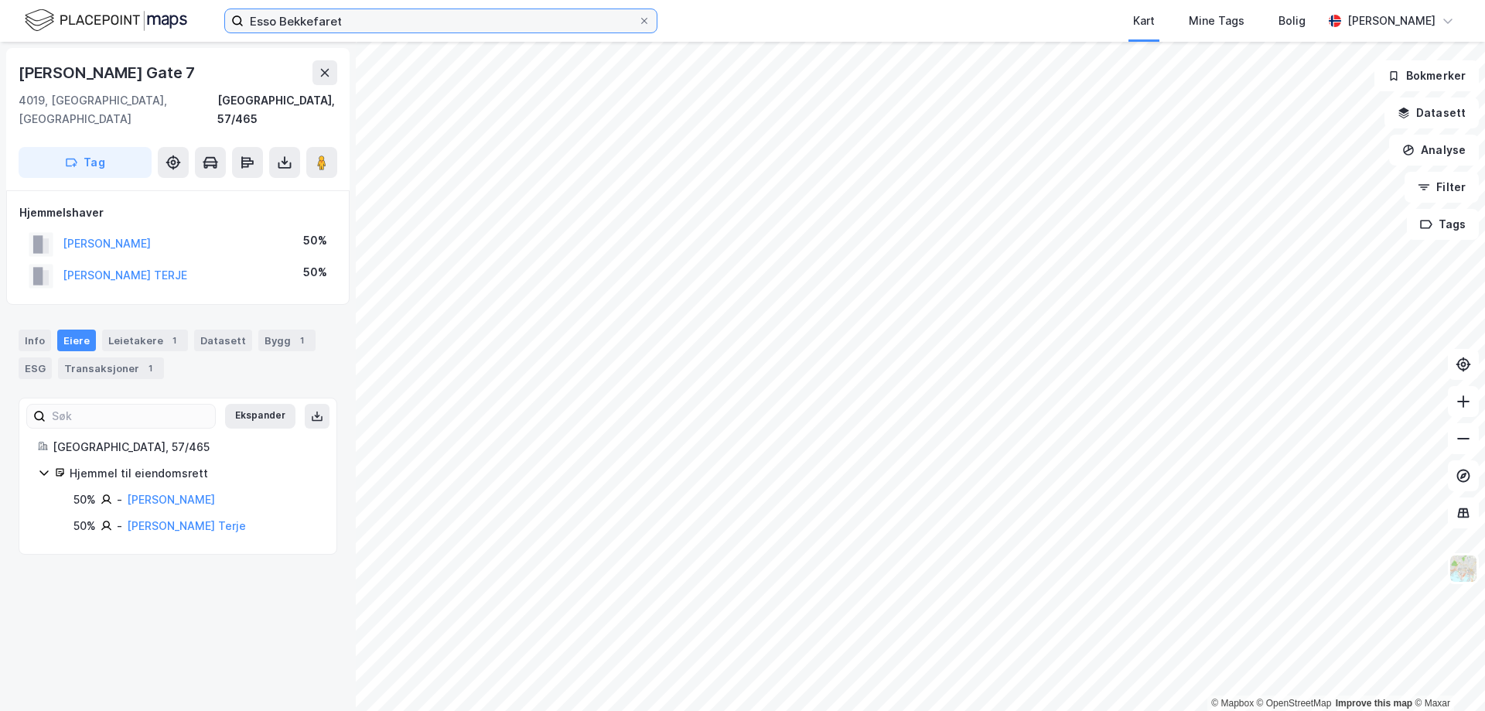
click at [304, 24] on input "Esso Bekkefaret" at bounding box center [441, 20] width 394 height 23
click at [362, 18] on input "Esso Bekkefaret" at bounding box center [441, 20] width 394 height 23
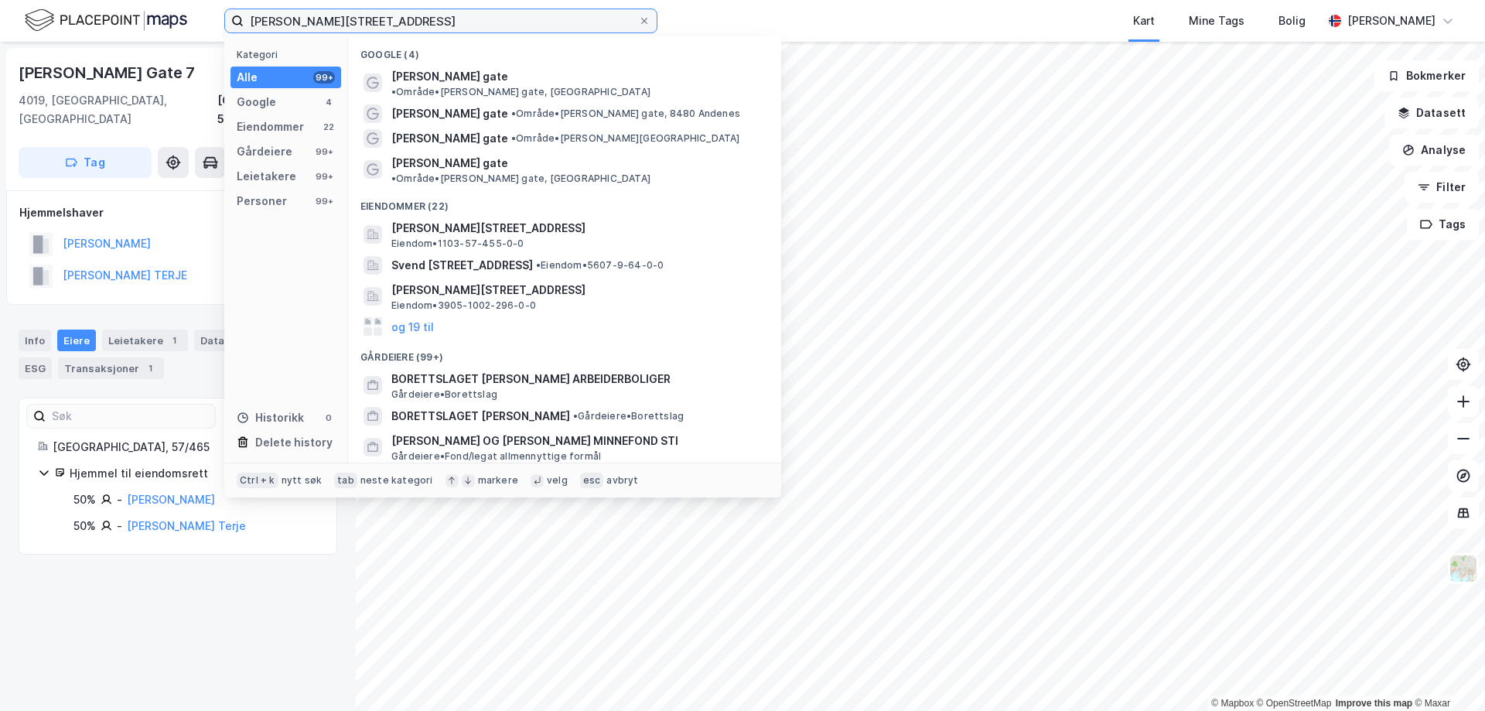
type input "[PERSON_NAME][STREET_ADDRESS]"
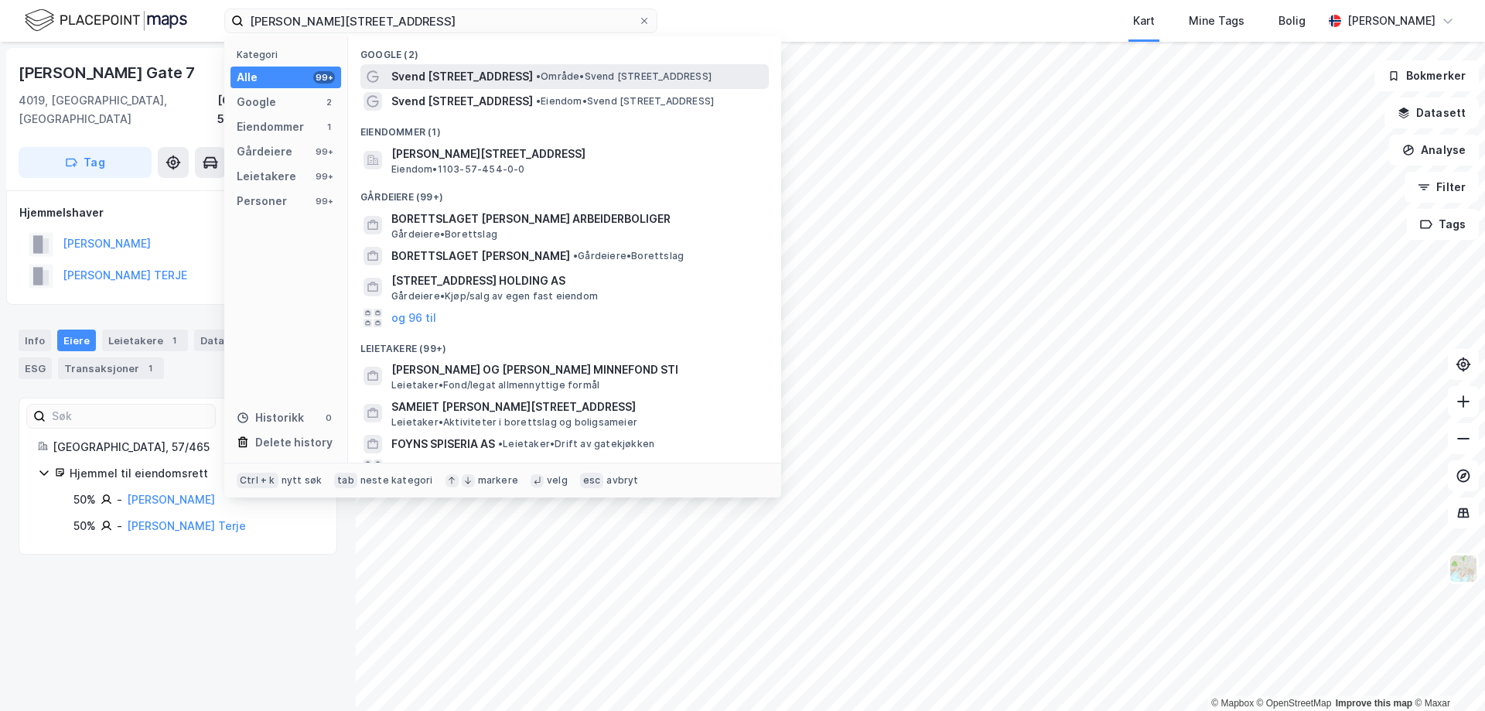
click at [457, 76] on span "Svend [STREET_ADDRESS]" at bounding box center [462, 76] width 142 height 19
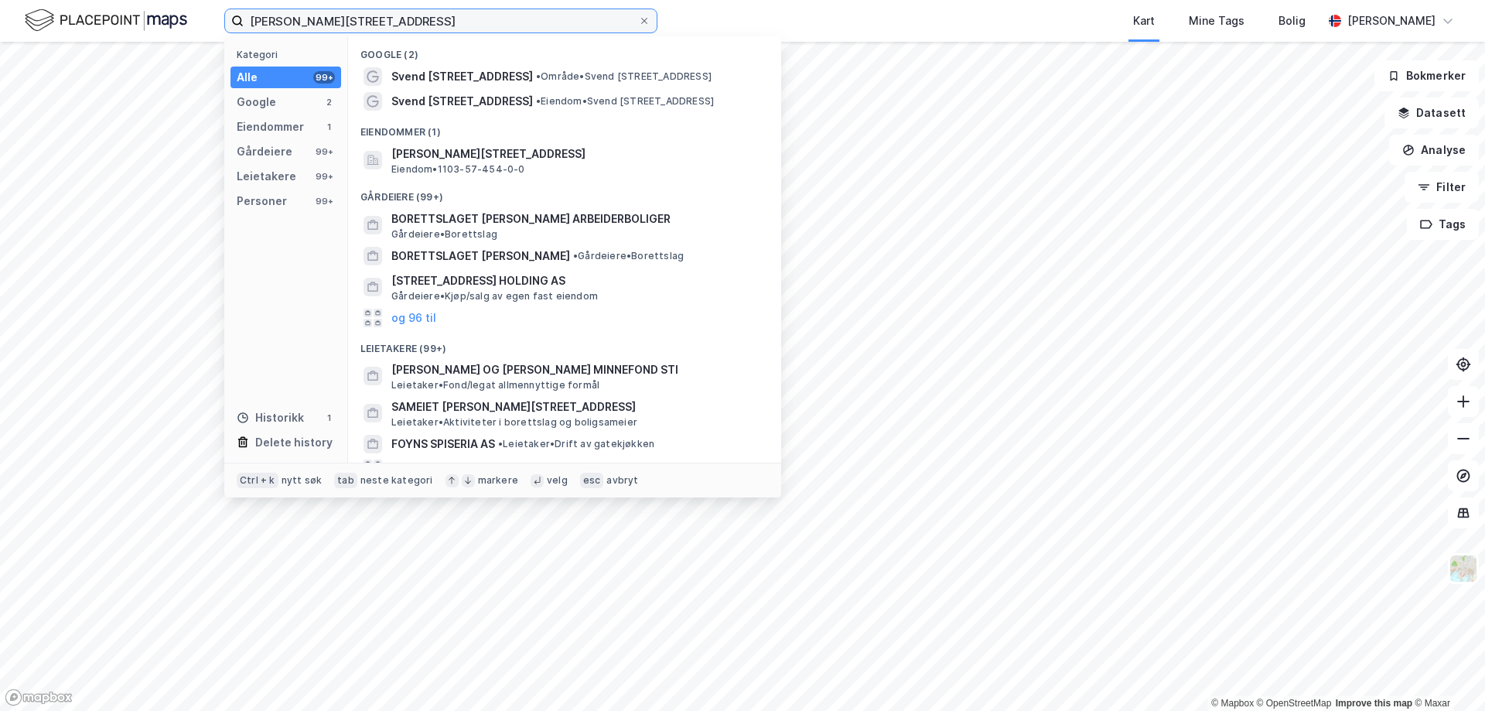
click at [452, 31] on input "[PERSON_NAME][STREET_ADDRESS]" at bounding box center [441, 20] width 394 height 23
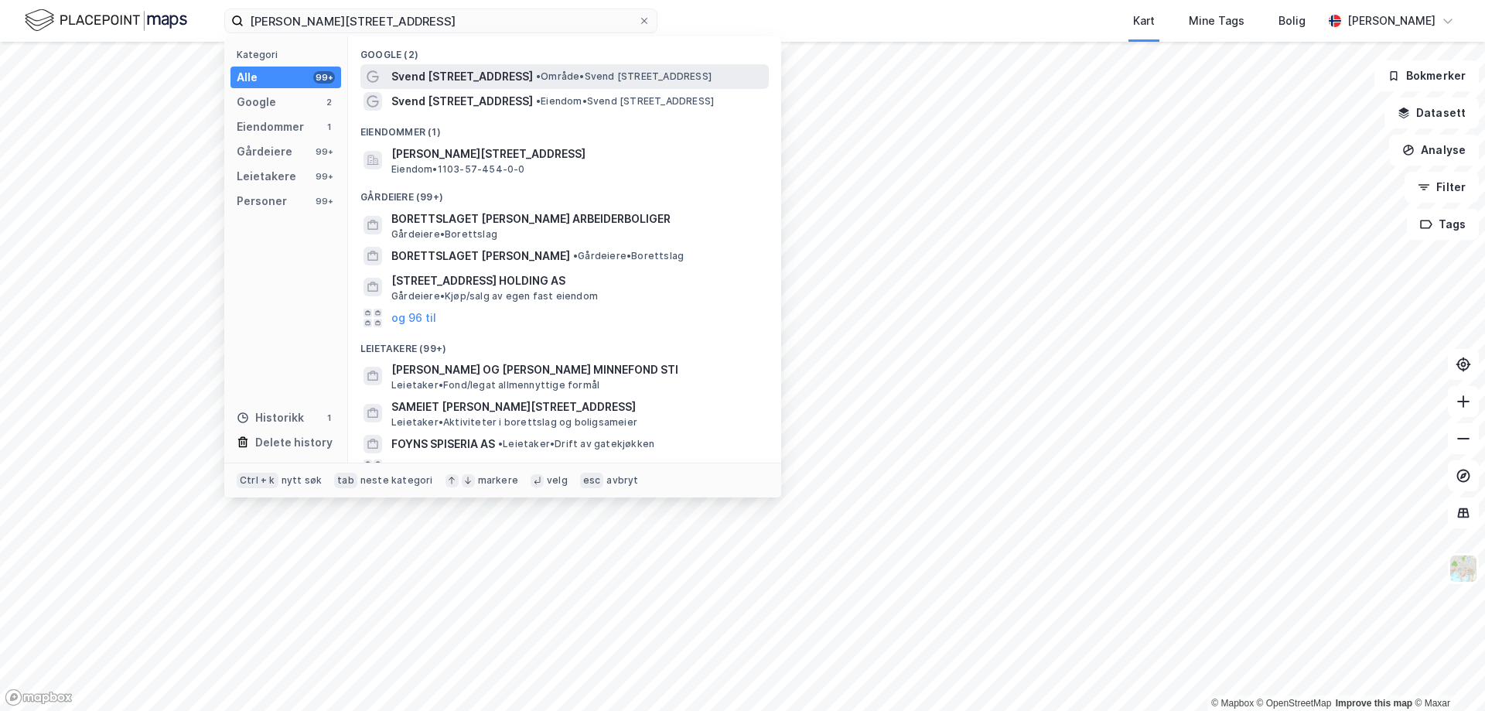
click at [442, 75] on span "Svend [STREET_ADDRESS]" at bounding box center [462, 76] width 142 height 19
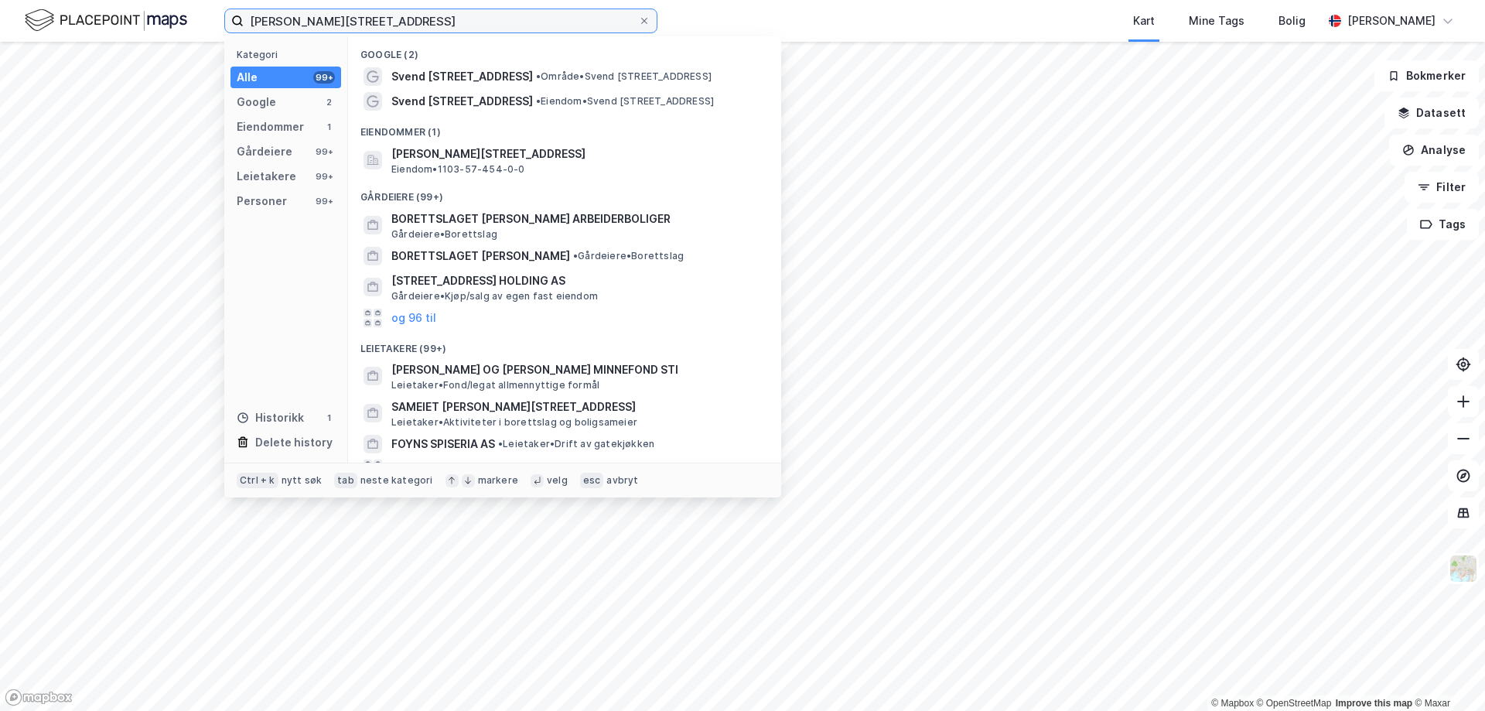
click at [412, 19] on input "[PERSON_NAME][STREET_ADDRESS]" at bounding box center [441, 20] width 394 height 23
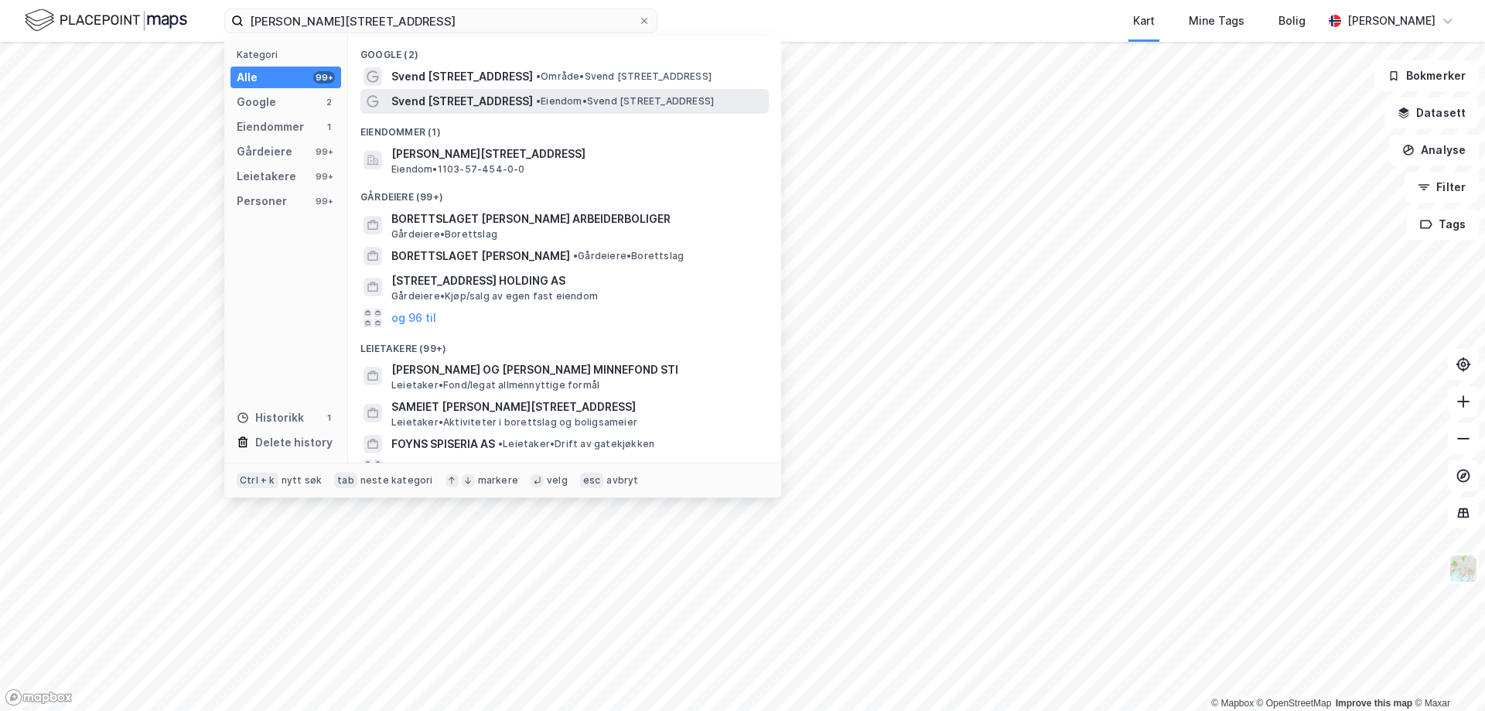
click at [465, 99] on span "Svend [STREET_ADDRESS]" at bounding box center [462, 101] width 142 height 19
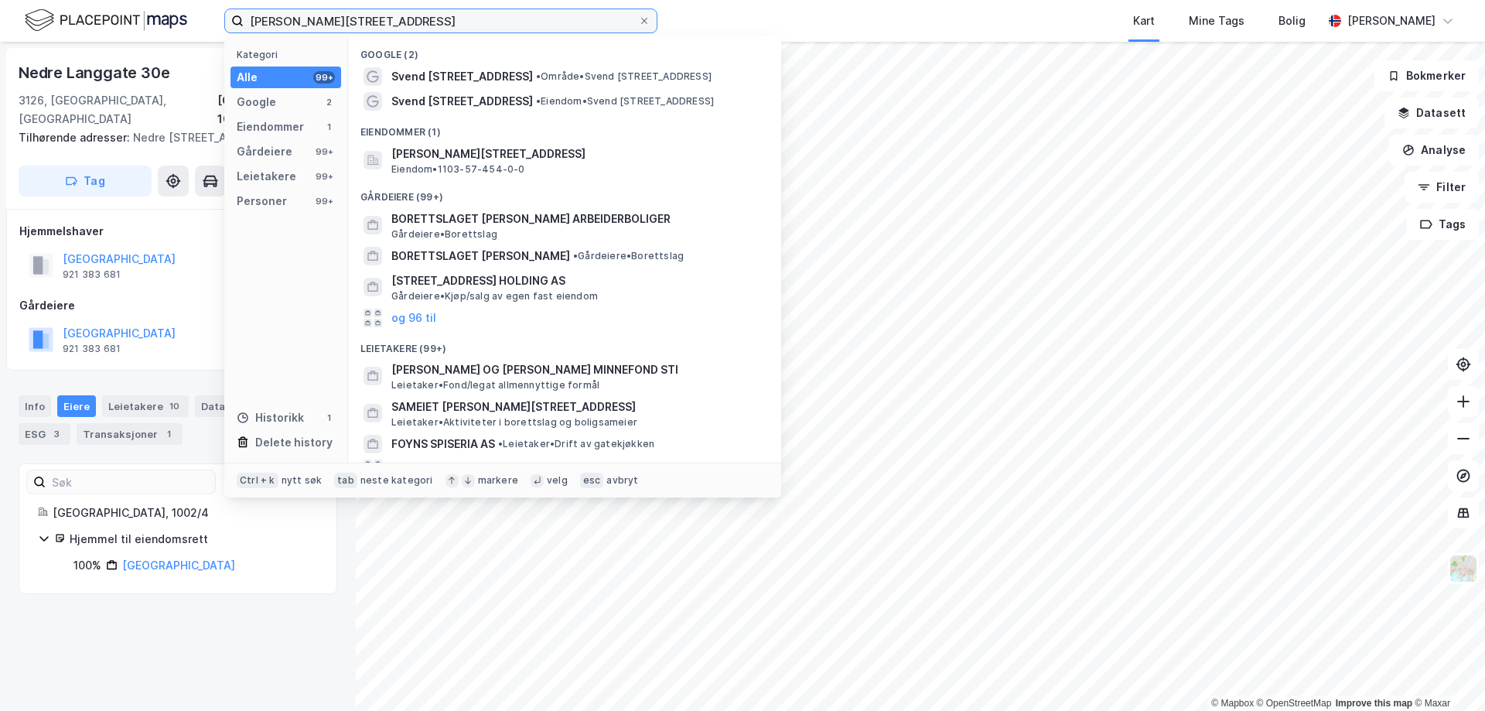
click at [404, 26] on input "[PERSON_NAME][STREET_ADDRESS]" at bounding box center [441, 20] width 394 height 23
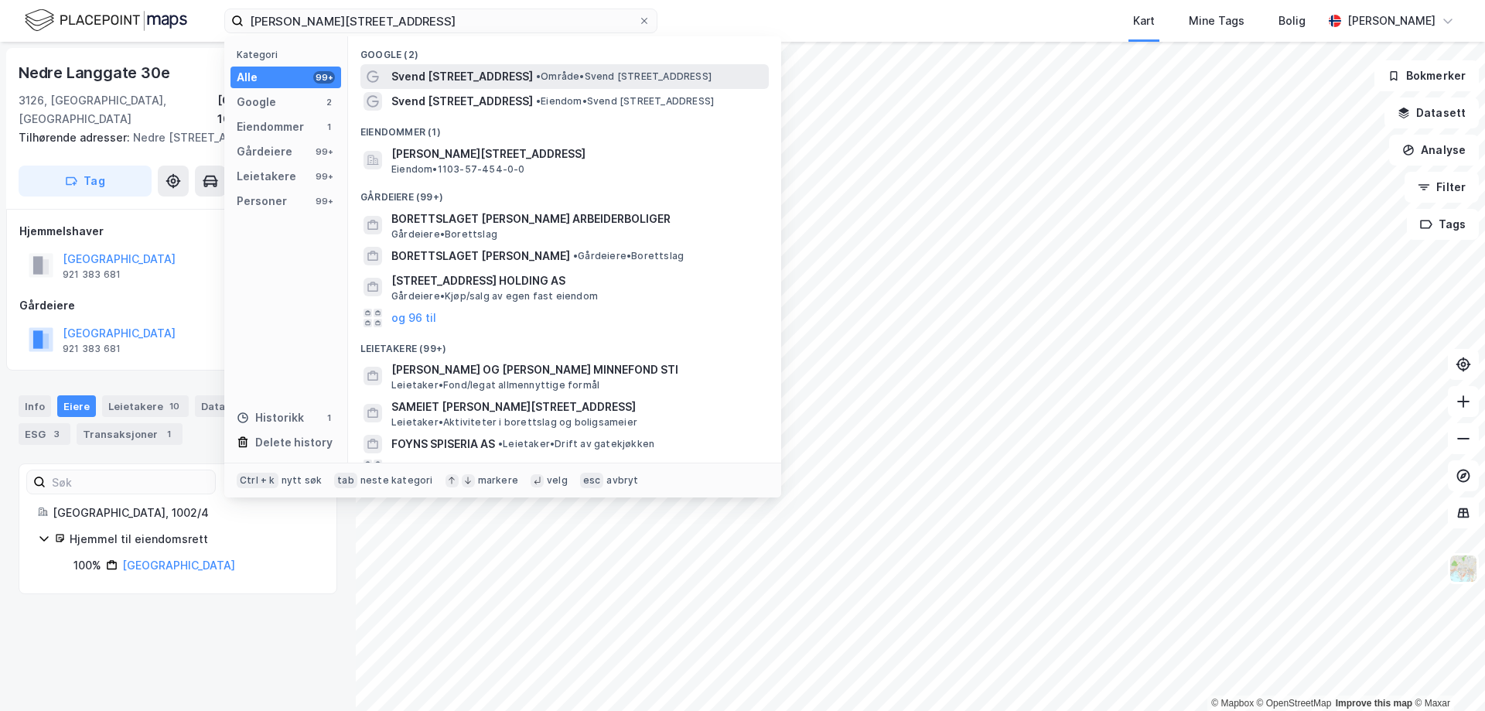
click at [452, 70] on span "Svend [STREET_ADDRESS]" at bounding box center [462, 76] width 142 height 19
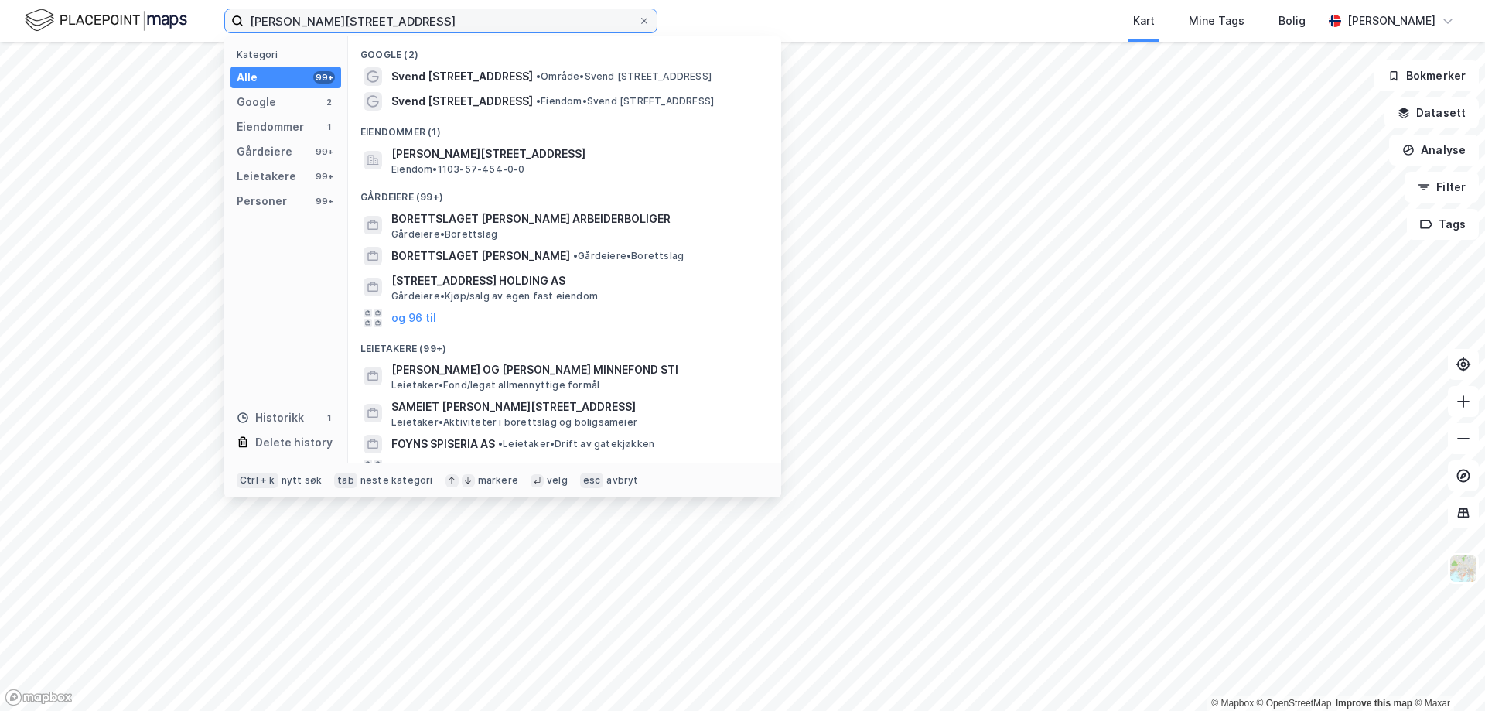
click at [462, 23] on input "[PERSON_NAME][STREET_ADDRESS]" at bounding box center [441, 20] width 394 height 23
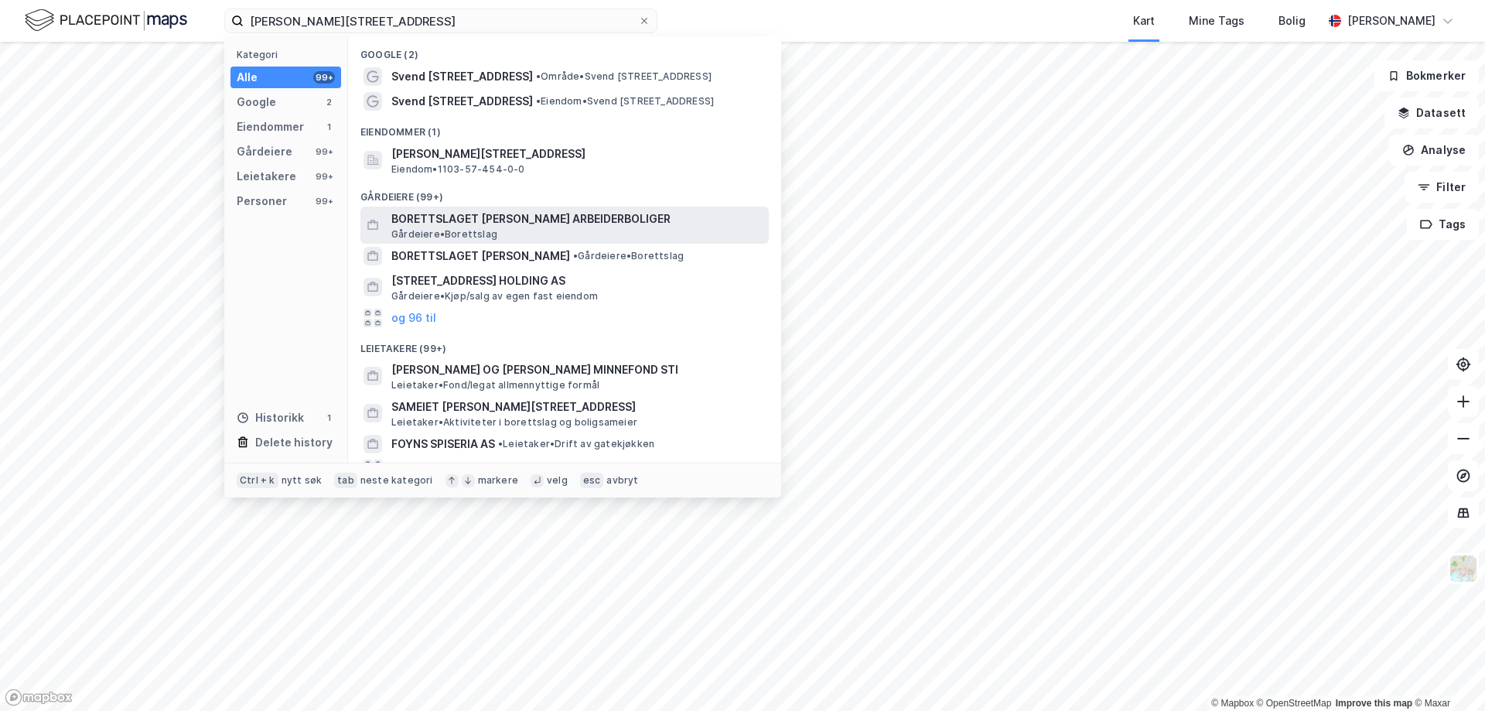
click at [521, 220] on span "BORETTSLAGET [PERSON_NAME] ARBEIDERBOLIGER" at bounding box center [576, 219] width 371 height 19
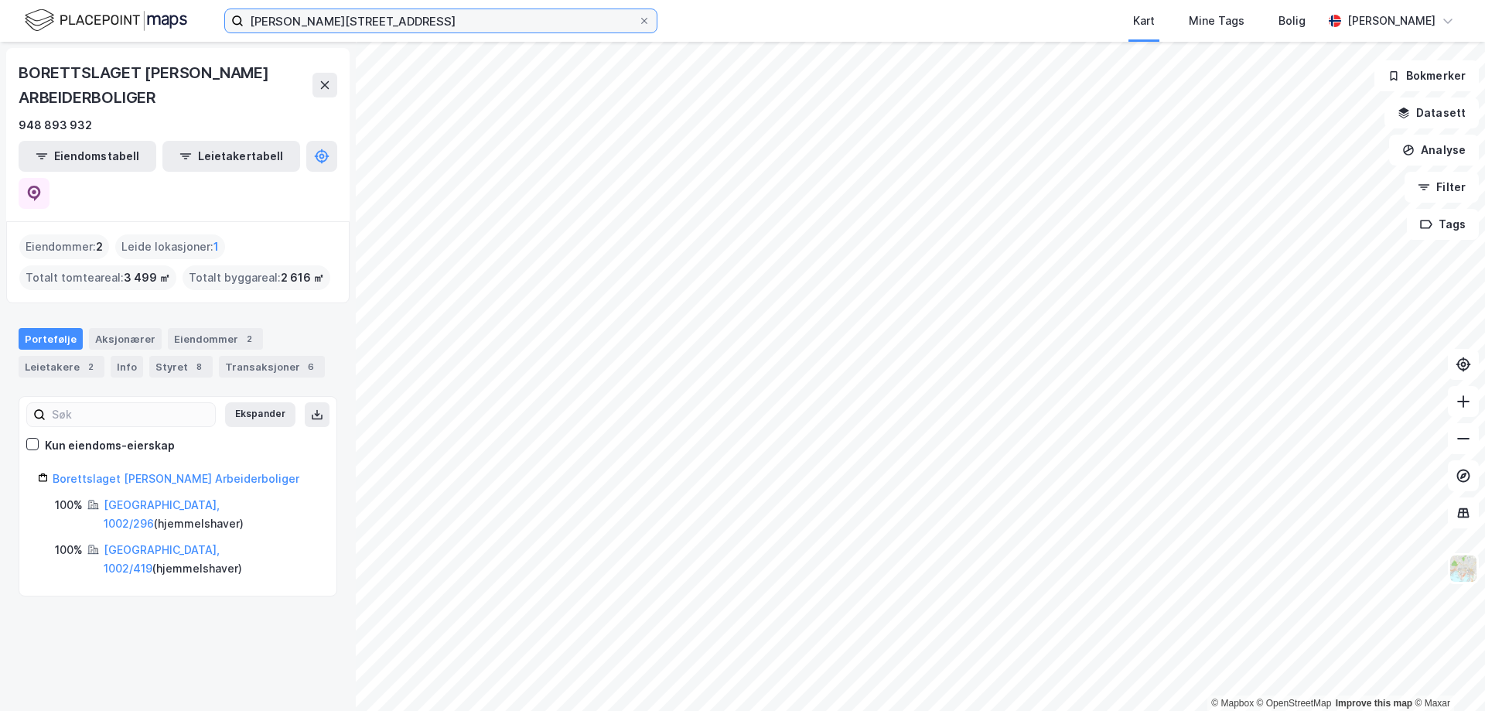
click at [448, 22] on input "[PERSON_NAME][STREET_ADDRESS]" at bounding box center [441, 20] width 394 height 23
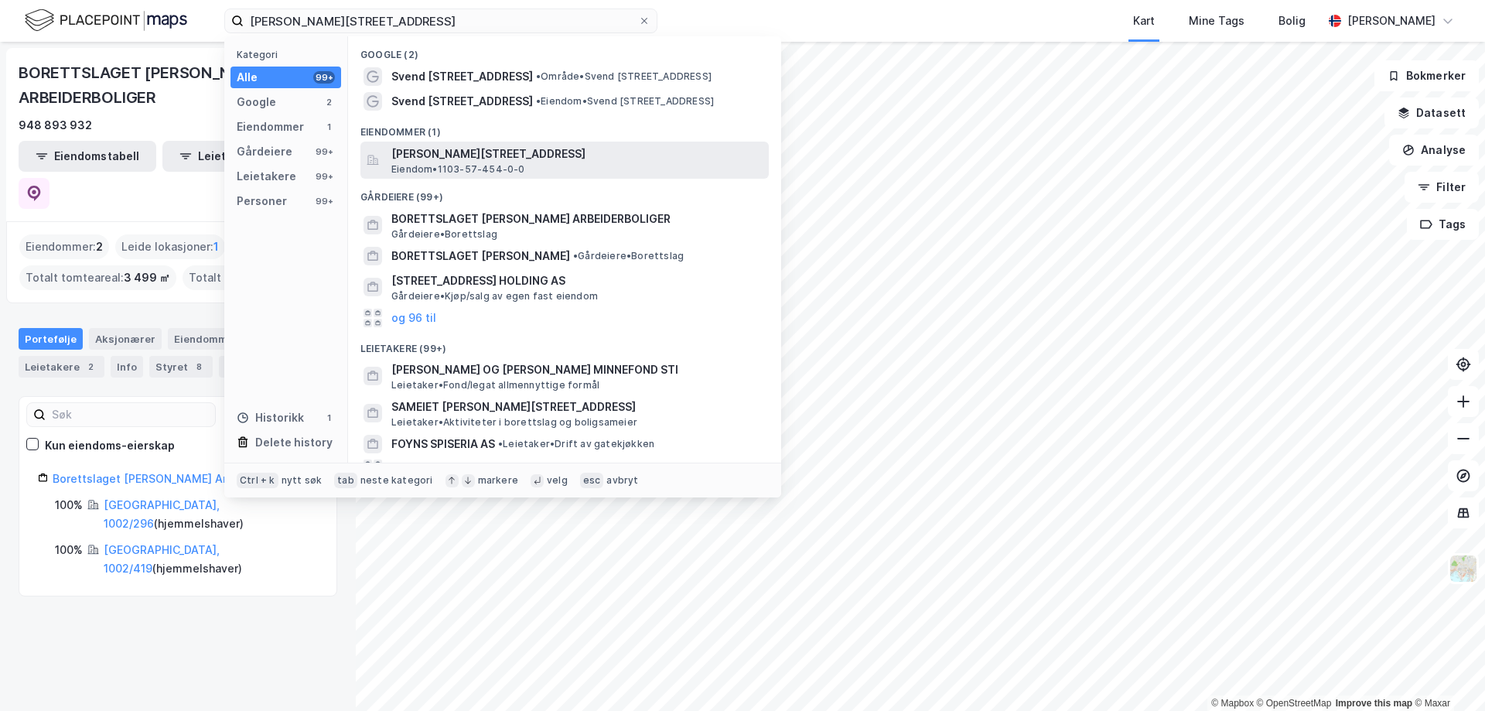
click at [491, 163] on span "Eiendom • 1103-57-454-0-0" at bounding box center [458, 169] width 134 height 12
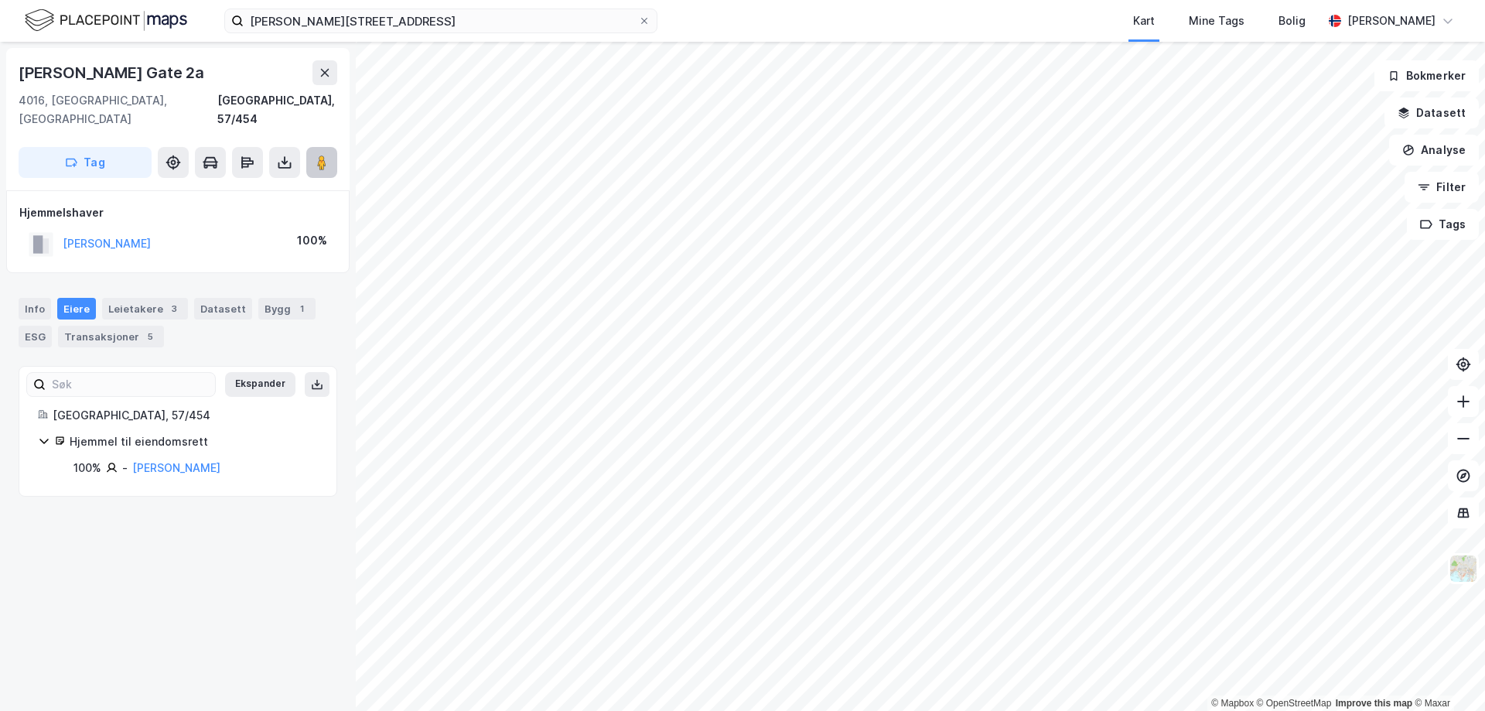
click at [324, 152] on button at bounding box center [321, 162] width 31 height 31
